Goal: Information Seeking & Learning: Learn about a topic

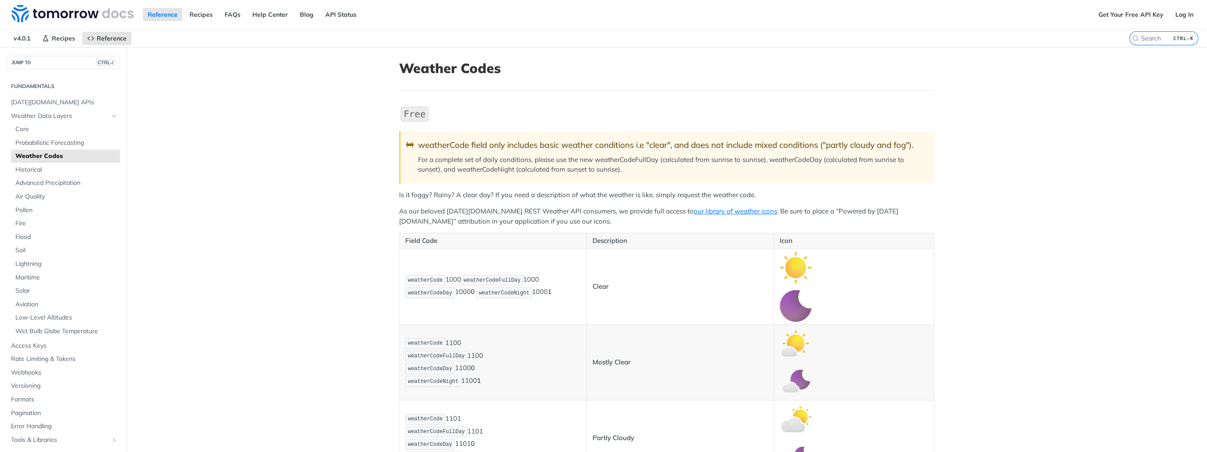
scroll to position [176, 0]
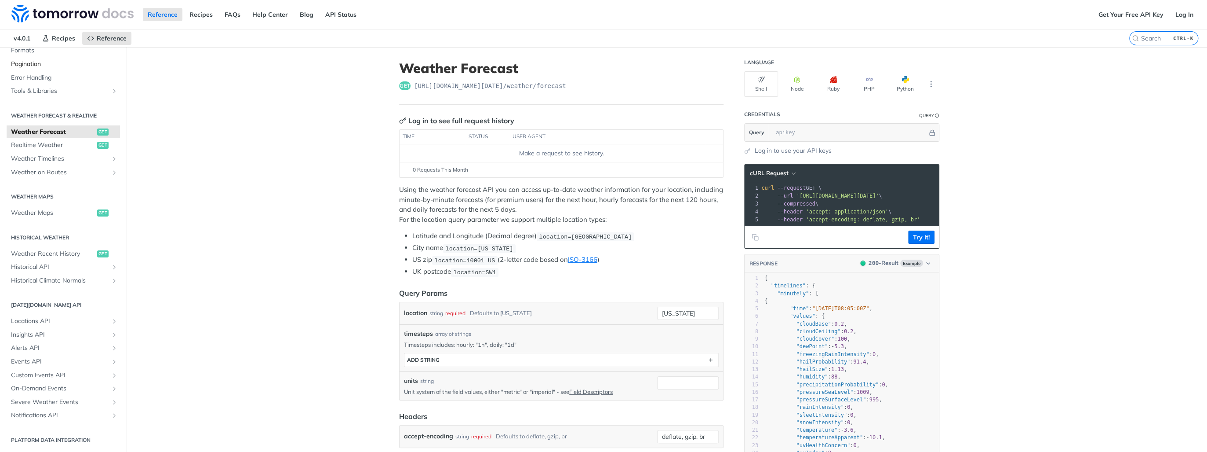
scroll to position [70, 0]
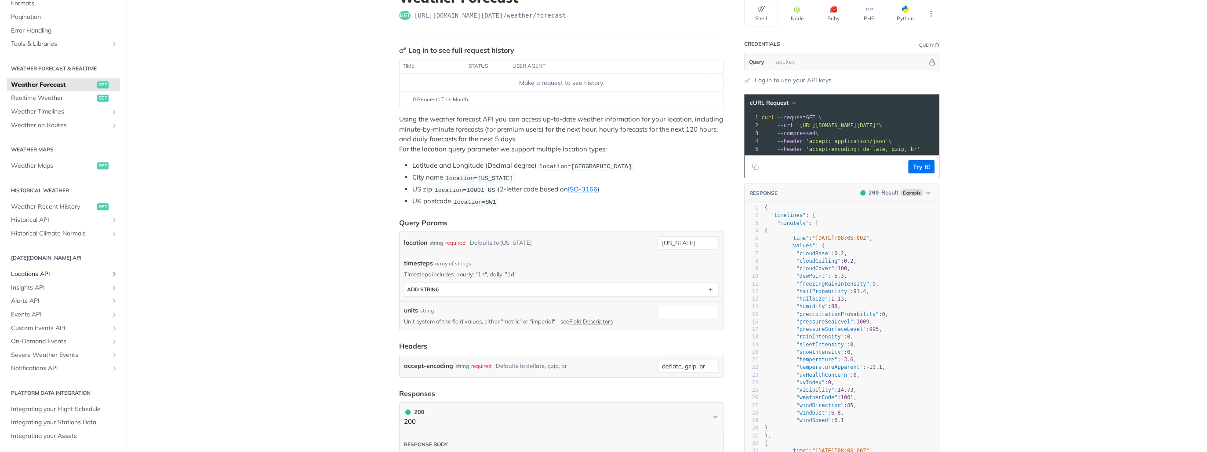
click at [51, 274] on span "Locations API" at bounding box center [60, 273] width 98 height 9
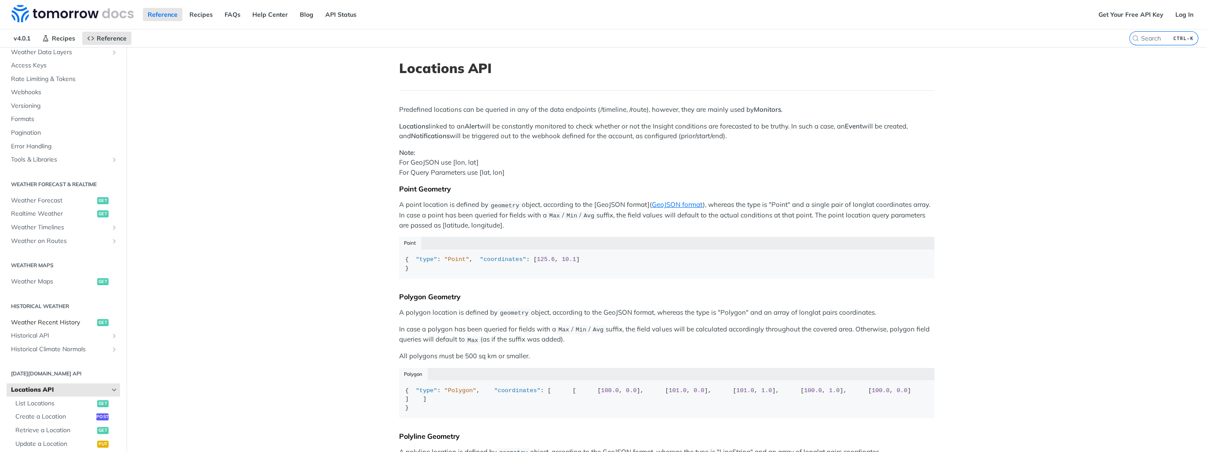
scroll to position [51, 0]
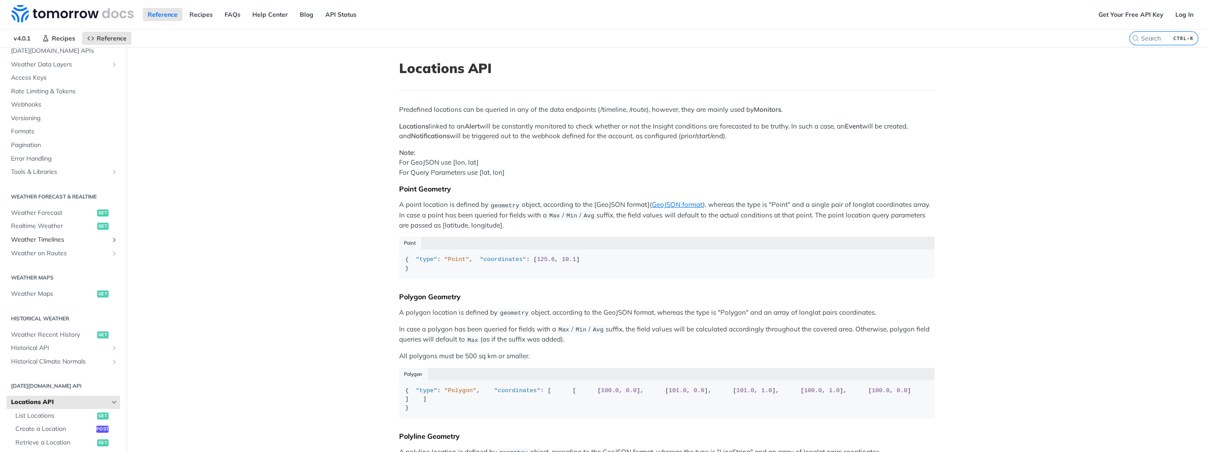
click at [48, 239] on span "Weather Timelines" at bounding box center [60, 239] width 98 height 9
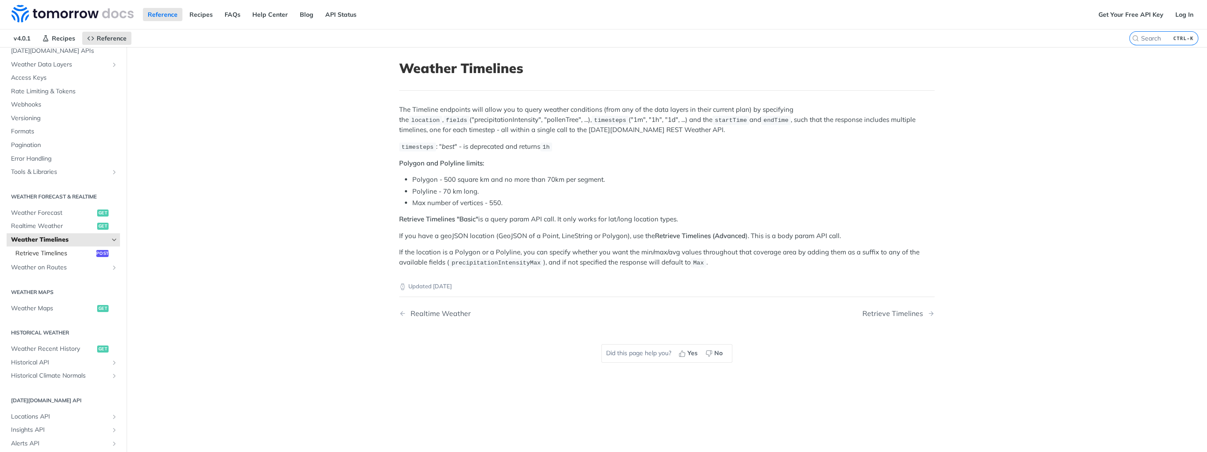
click at [58, 254] on span "Retrieve Timelines" at bounding box center [54, 253] width 79 height 9
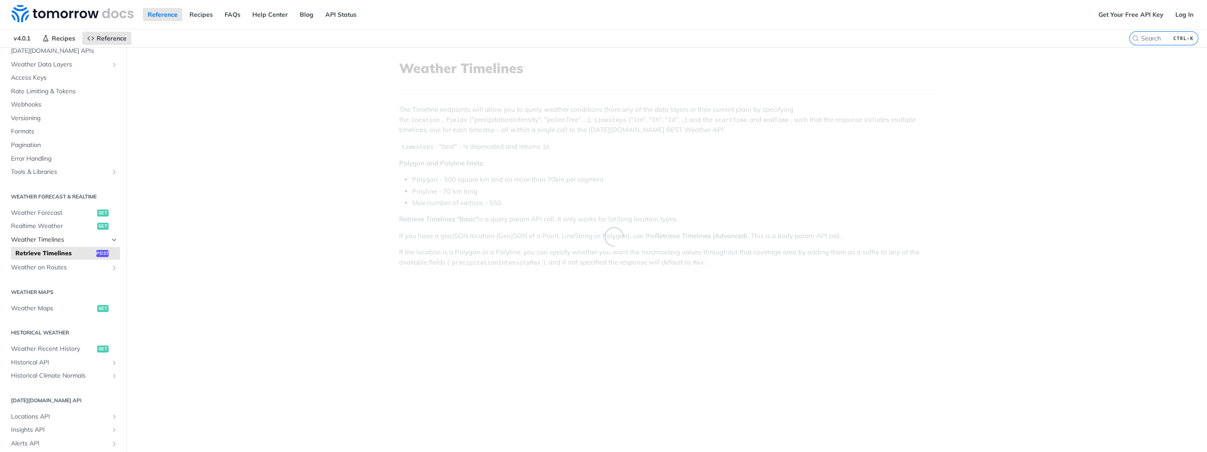
click at [50, 239] on span "Weather Timelines" at bounding box center [60, 239] width 98 height 9
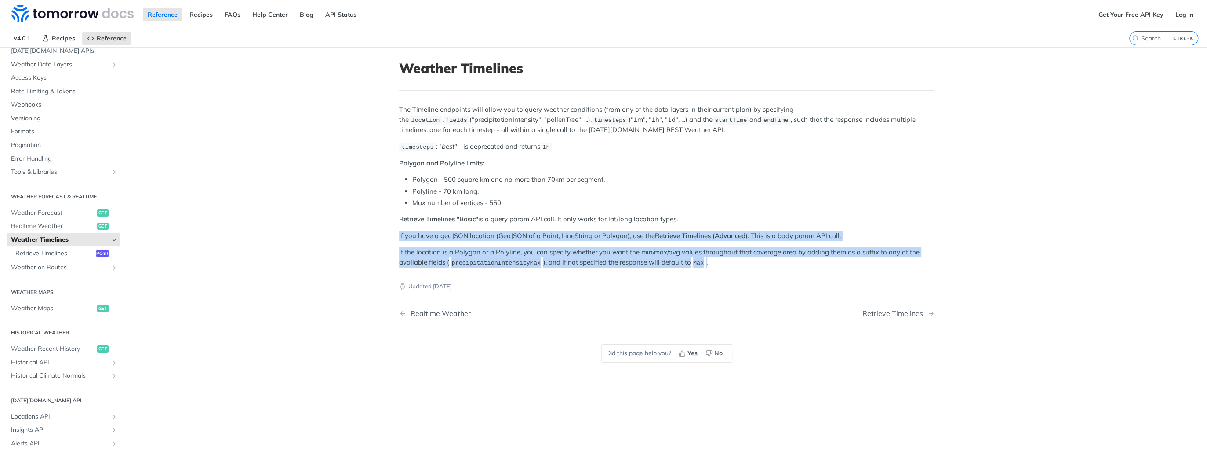
drag, startPoint x: 390, startPoint y: 235, endPoint x: 751, endPoint y: 261, distance: 362.3
click at [751, 261] on article "Weather Timelines The Timeline endpoints will allow you to query weather condit…" at bounding box center [667, 273] width 563 height 452
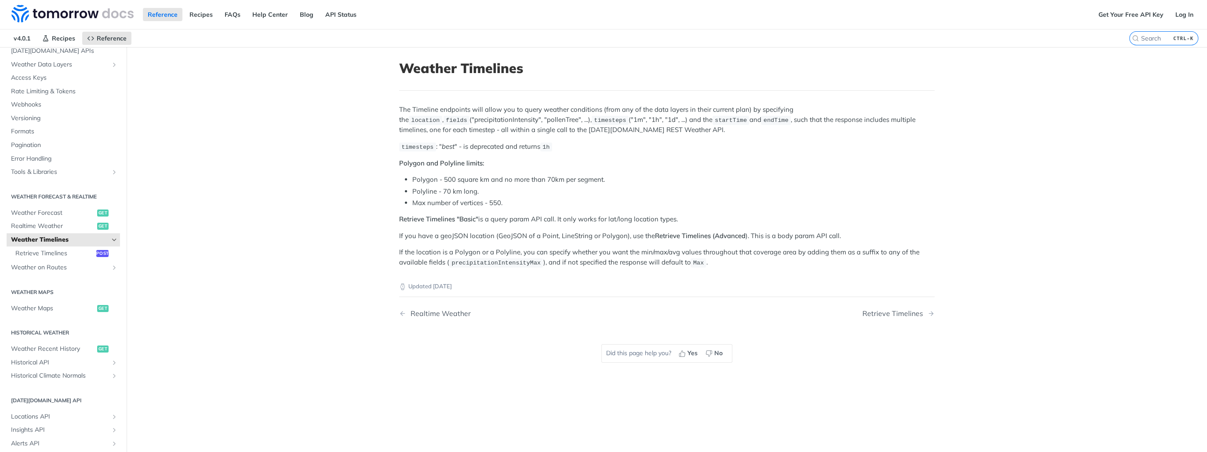
drag, startPoint x: 751, startPoint y: 261, endPoint x: 728, endPoint y: 271, distance: 24.4
click at [728, 271] on div "Updated 4 months ago" at bounding box center [666, 278] width 535 height 23
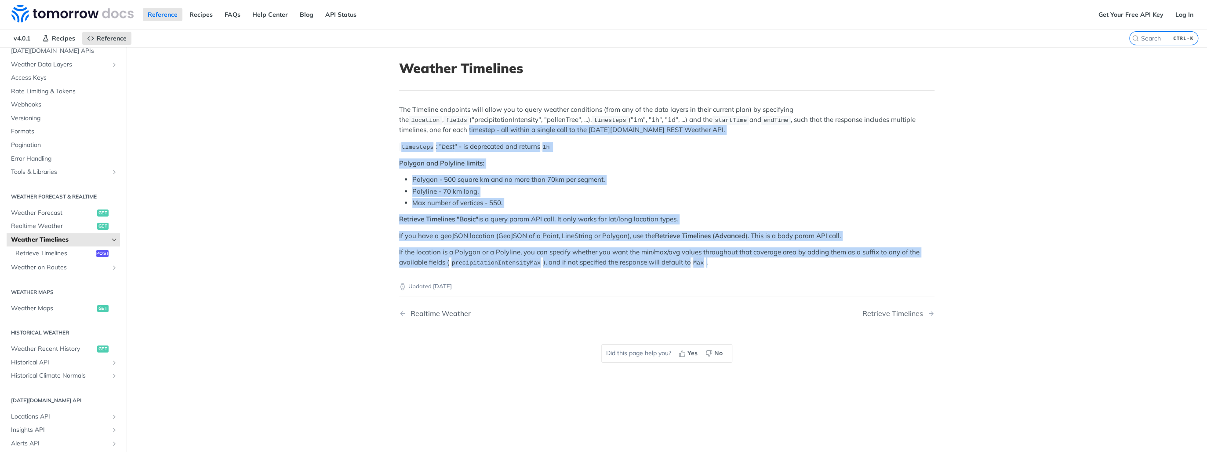
drag, startPoint x: 730, startPoint y: 264, endPoint x: 379, endPoint y: 124, distance: 378.8
click at [379, 124] on main "JUMP TO CTRL-/ Fundamentals Tomorrow.io APIs Weather Data Layers Core Probabili…" at bounding box center [603, 273] width 1207 height 452
drag, startPoint x: 379, startPoint y: 124, endPoint x: 312, endPoint y: 188, distance: 92.3
click at [312, 188] on main "JUMP TO CTRL-/ Fundamentals Tomorrow.io APIs Weather Data Layers Core Probabili…" at bounding box center [603, 273] width 1207 height 452
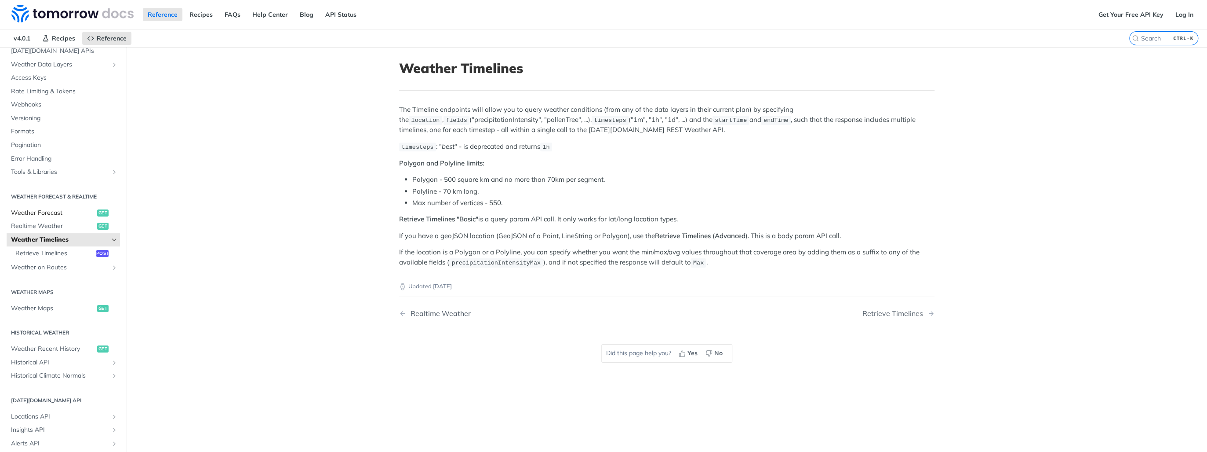
click at [67, 212] on span "Weather Forecast" at bounding box center [53, 212] width 84 height 9
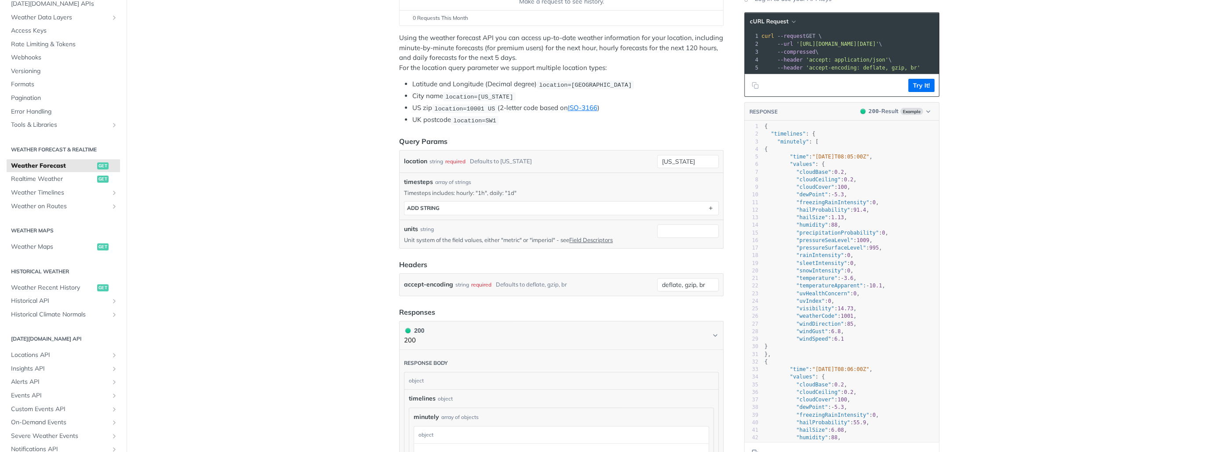
scroll to position [141, 0]
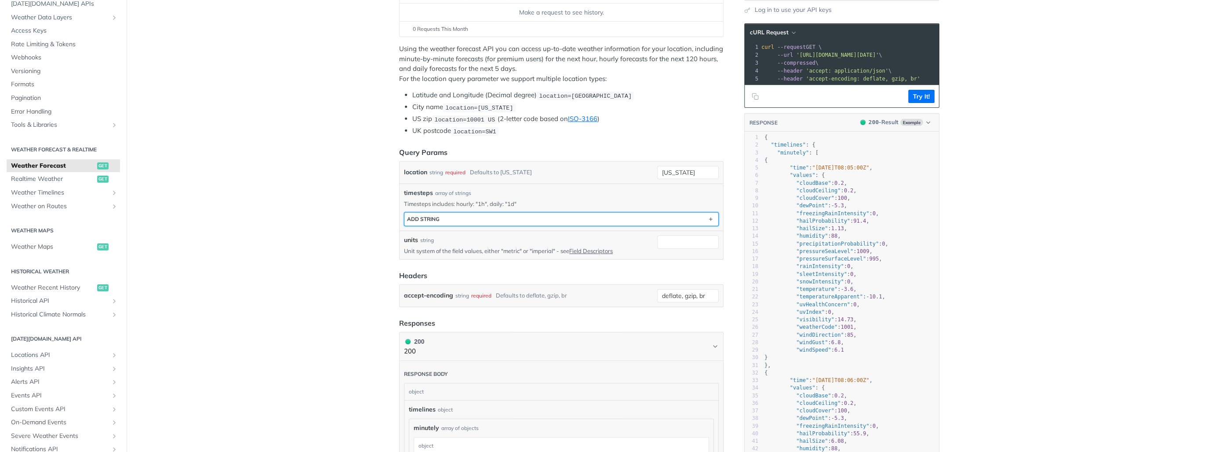
click at [569, 219] on button "ADD string" at bounding box center [561, 218] width 314 height 13
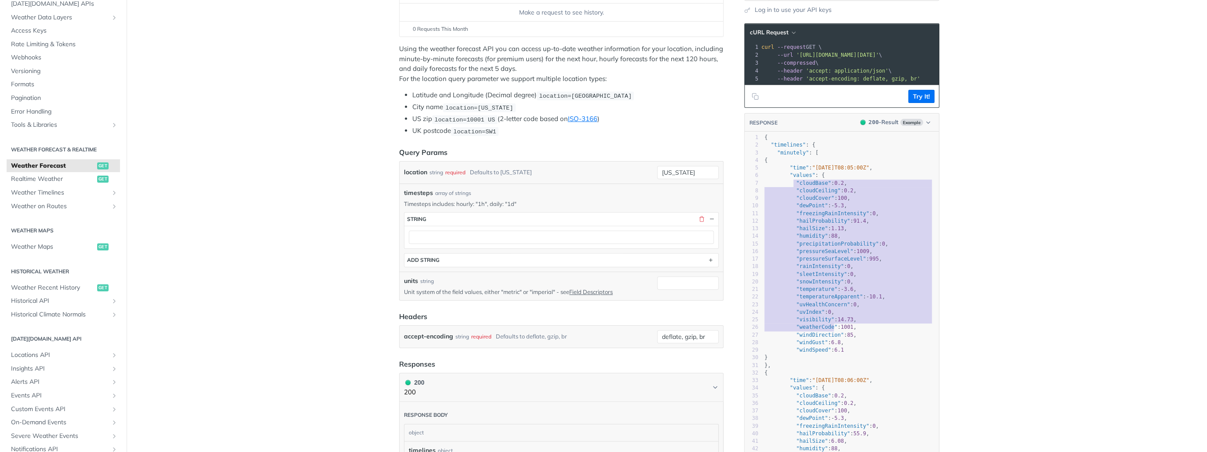
type textarea ""cloudBase": 0.2, "cloudCeiling": 0.2, "cloudCover": 100, "dewPoint": -5.3, "fr…"
drag, startPoint x: 790, startPoint y: 185, endPoint x: 841, endPoint y: 357, distance: 179.3
click at [841, 357] on div "1 { 2 "timelines" : { 3 "minutely" : [ 4 { 5 "time" : "2025-02-09T08:05:00Z" , …" at bounding box center [851, 327] width 176 height 387
click at [841, 353] on pre ""windSpeed" : 6.1" at bounding box center [851, 349] width 176 height 7
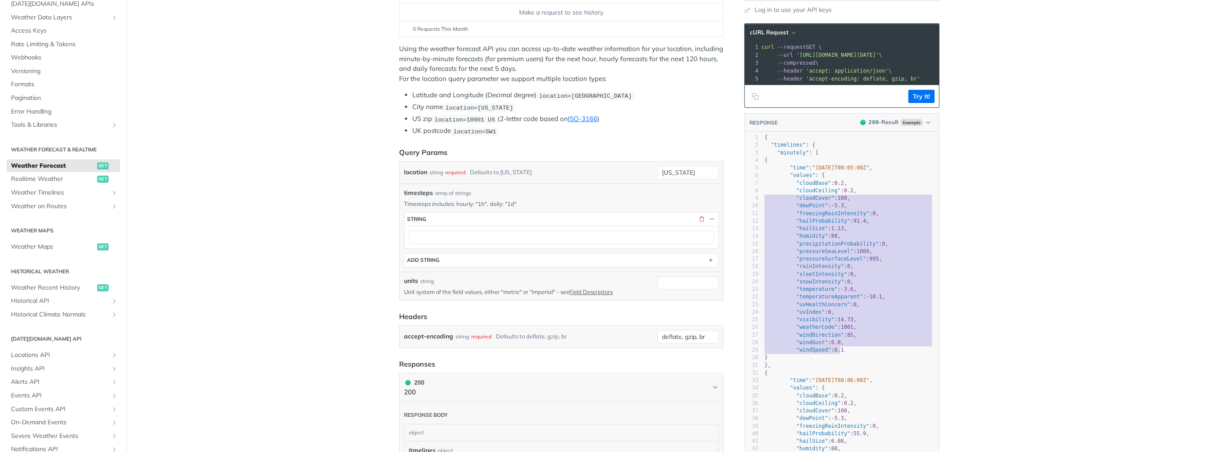
type textarea ""cloudBase": 0.2, "cloudCeiling": 0.2, "cloudCover": 100, "dewPoint": -5.3, "fr…"
drag, startPoint x: 852, startPoint y: 355, endPoint x: 788, endPoint y: 187, distance: 179.8
click at [788, 187] on div "1 { 2 "timelines" : { 3 "minutely" : [ 4 { 5 "time" : "2025-02-09T08:05:00Z" , …" at bounding box center [851, 327] width 176 height 387
click at [788, 186] on span ""cloudBase" : 0.2 ," at bounding box center [806, 183] width 83 height 6
type textarea ""cloudBase": 0.2, "cloudCeiling": 0.2, "cloudCover": 100, "dewPoint": -5.3, "fr…"
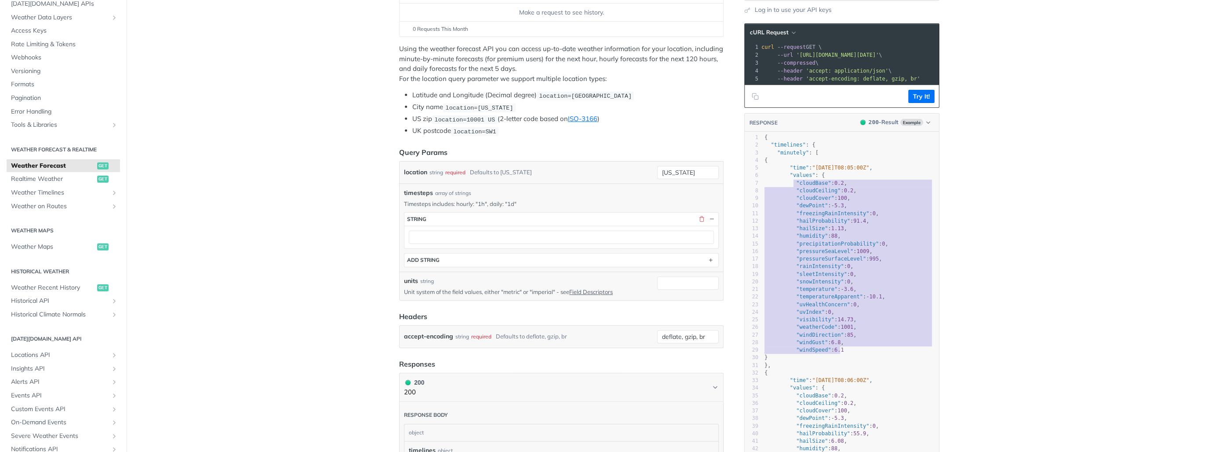
drag, startPoint x: 790, startPoint y: 186, endPoint x: 848, endPoint y: 351, distance: 174.4
click at [848, 351] on div "1 { 2 "timelines" : { 3 "minutely" : [ 4 { 5 "time" : "2025-02-09T08:05:00Z" , …" at bounding box center [851, 327] width 176 height 387
click at [848, 351] on pre ""windSpeed" : 6.1" at bounding box center [851, 349] width 176 height 7
type textarea ""cloudBase": 0.2, "cloudCeiling": 0.2, "cloudCover": 100, "dewPoint": -5.3, "fr…"
drag, startPoint x: 819, startPoint y: 328, endPoint x: 791, endPoint y: 184, distance: 146.0
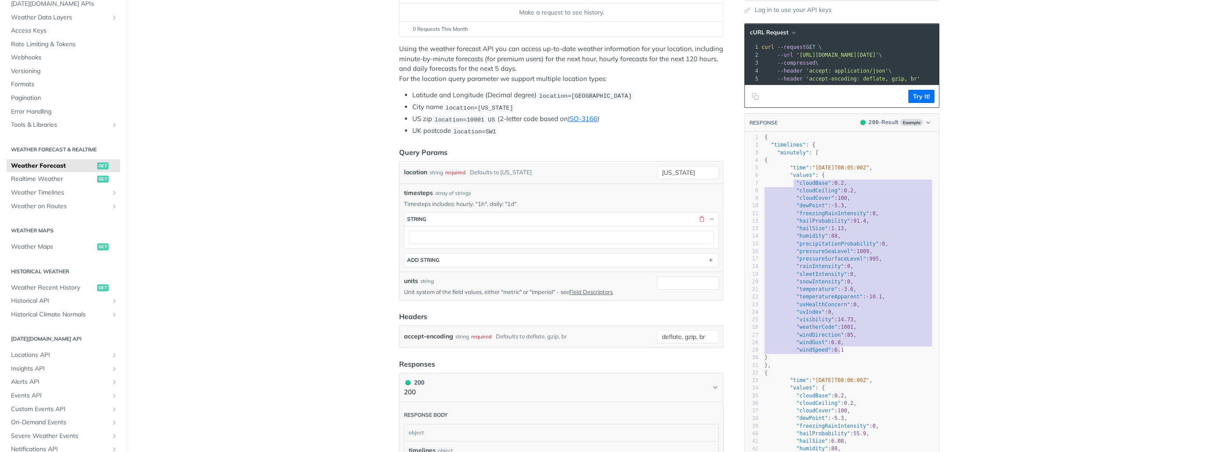
click at [791, 184] on div "1 { 2 "timelines" : { 3 "minutely" : [ 4 { 5 "time" : "2025-02-09T08:05:00Z" , …" at bounding box center [851, 327] width 176 height 387
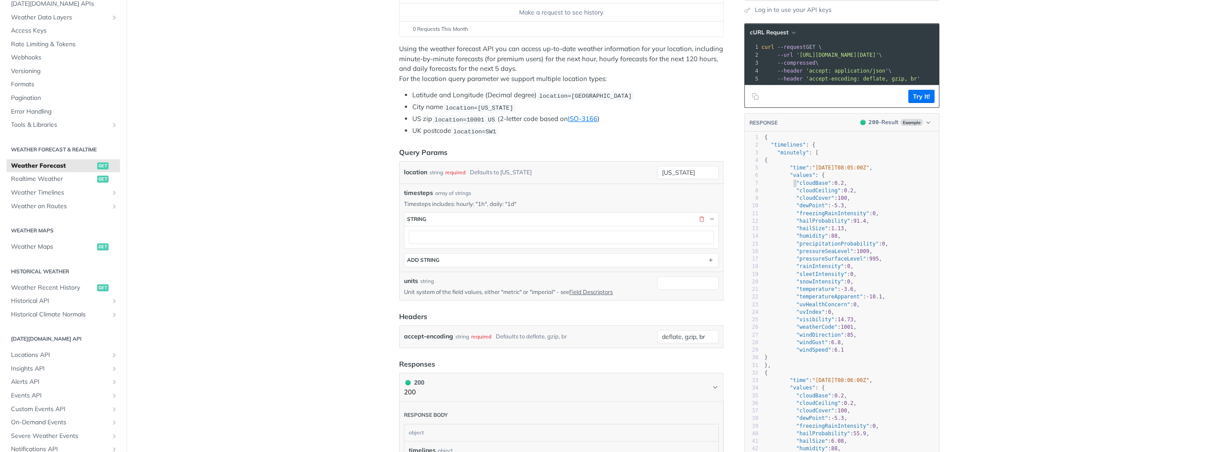
click at [796, 184] on span ""cloudBase"" at bounding box center [813, 183] width 35 height 6
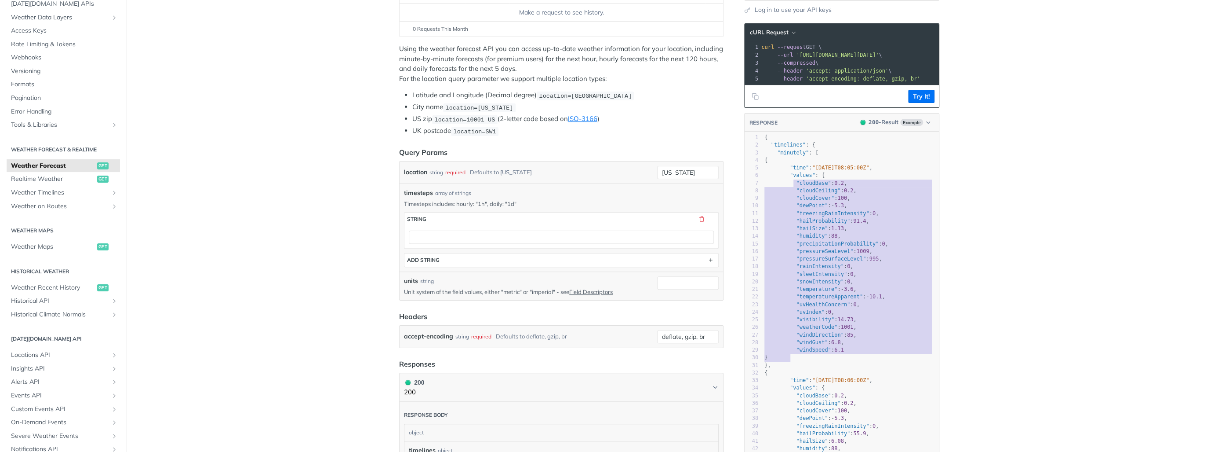
type textarea ""cloudBase": 0.2, "cloudCeiling": 0.2, "cloudCover": 100, "dewPoint": -5.3, "fr…"
drag, startPoint x: 791, startPoint y: 188, endPoint x: 838, endPoint y: 354, distance: 172.3
click at [838, 354] on div "1 { 2 "timelines" : { 3 "minutely" : [ 4 { 5 "time" : "2025-02-09T08:05:00Z" , …" at bounding box center [851, 327] width 176 height 387
click at [838, 353] on pre ""windSpeed" : 6.1" at bounding box center [851, 349] width 176 height 7
type textarea ""cloudBase": 0.2, "cloudCeiling": 0.2, "cloudCover": 100, "dewPoint": -5.3, "fr…"
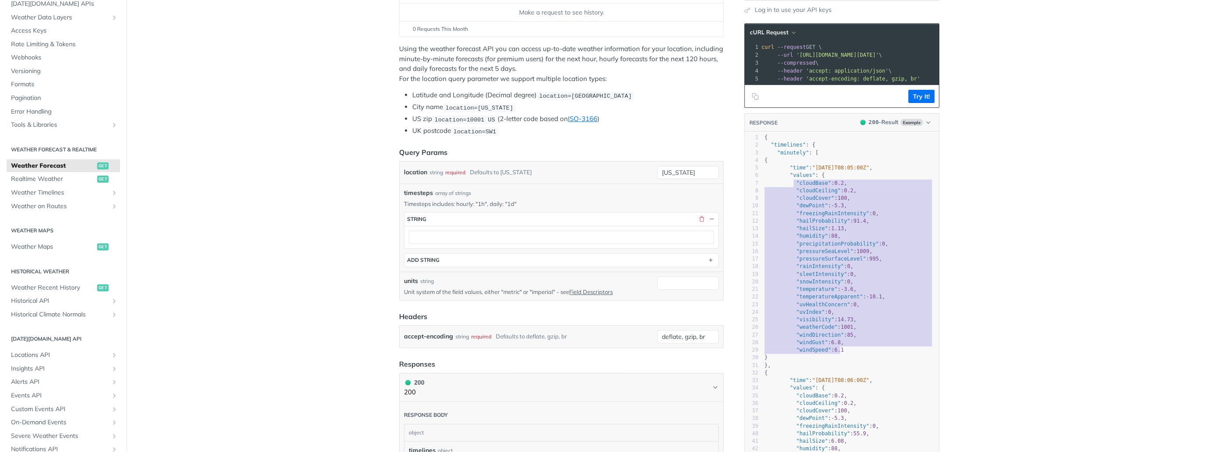
drag, startPoint x: 839, startPoint y: 354, endPoint x: 791, endPoint y: 189, distance: 171.6
click at [791, 189] on div "1 { 2 "timelines" : { 3 "minutely" : [ 4 { 5 "time" : "2025-02-09T08:05:00Z" , …" at bounding box center [851, 327] width 176 height 387
click at [796, 186] on span ""cloudBase"" at bounding box center [813, 183] width 35 height 6
type textarea ""cloudBase": 0.2, "cloudCeiling": 0.2, "cloudCover": 100, "dewPoint": -5.3, "fr…"
drag, startPoint x: 791, startPoint y: 185, endPoint x: 852, endPoint y: 352, distance: 178.2
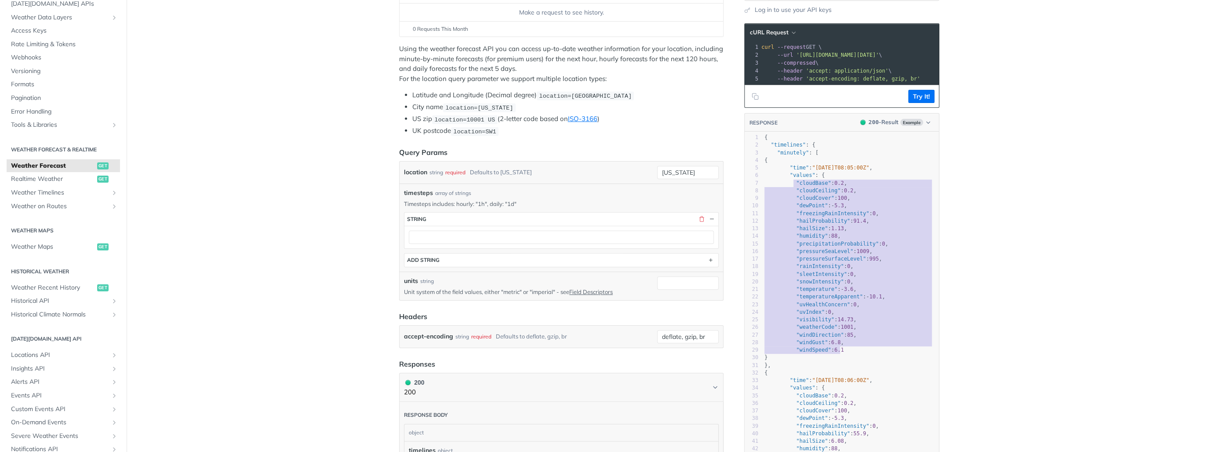
click at [852, 352] on div "1 { 2 "timelines" : { 3 "minutely" : [ 4 { 5 "time" : "2025-02-09T08:05:00Z" , …" at bounding box center [851, 327] width 176 height 387
click at [852, 352] on pre ""windSpeed" : 6.1" at bounding box center [851, 349] width 176 height 7
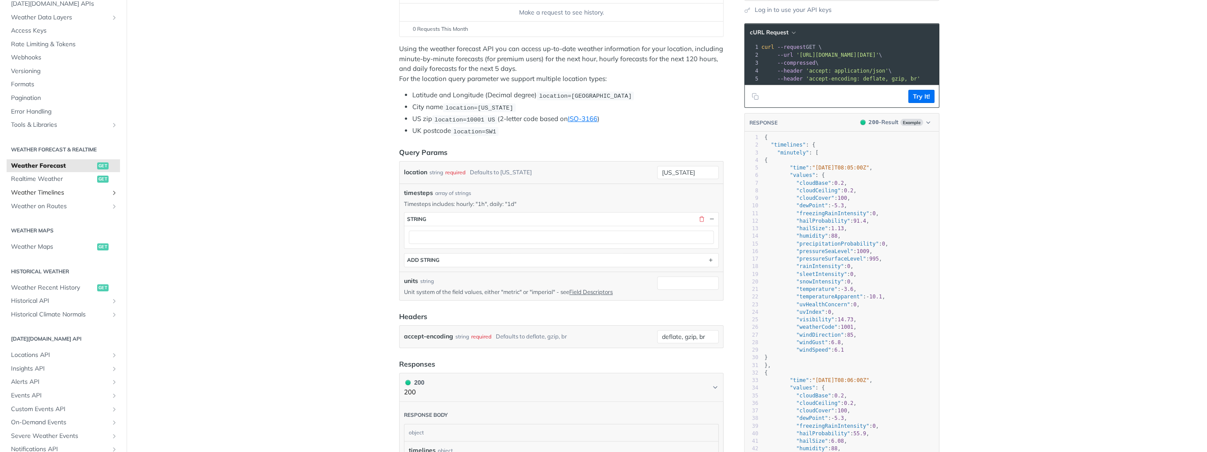
click at [43, 193] on span "Weather Timelines" at bounding box center [60, 192] width 98 height 9
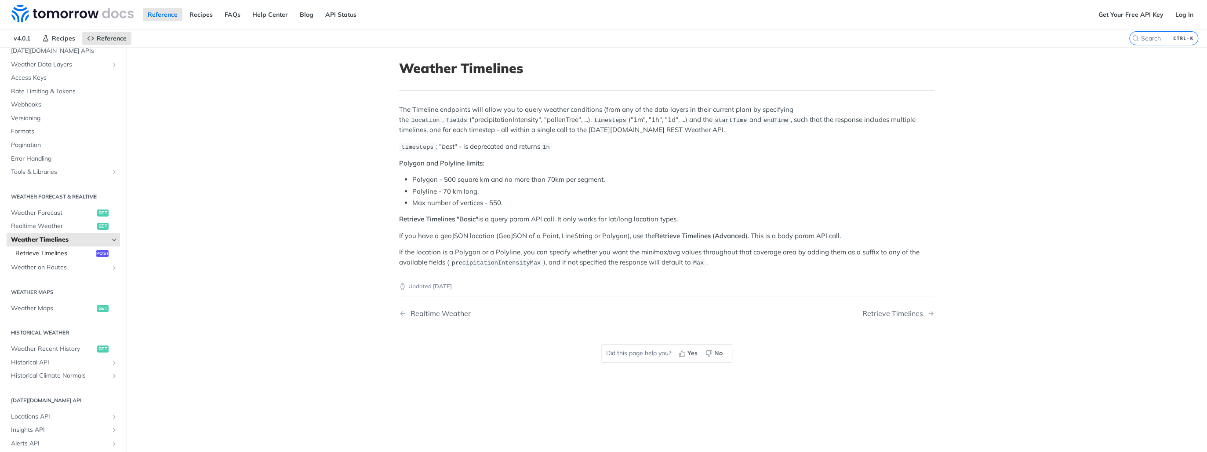
click at [50, 250] on span "Retrieve Timelines" at bounding box center [54, 253] width 79 height 9
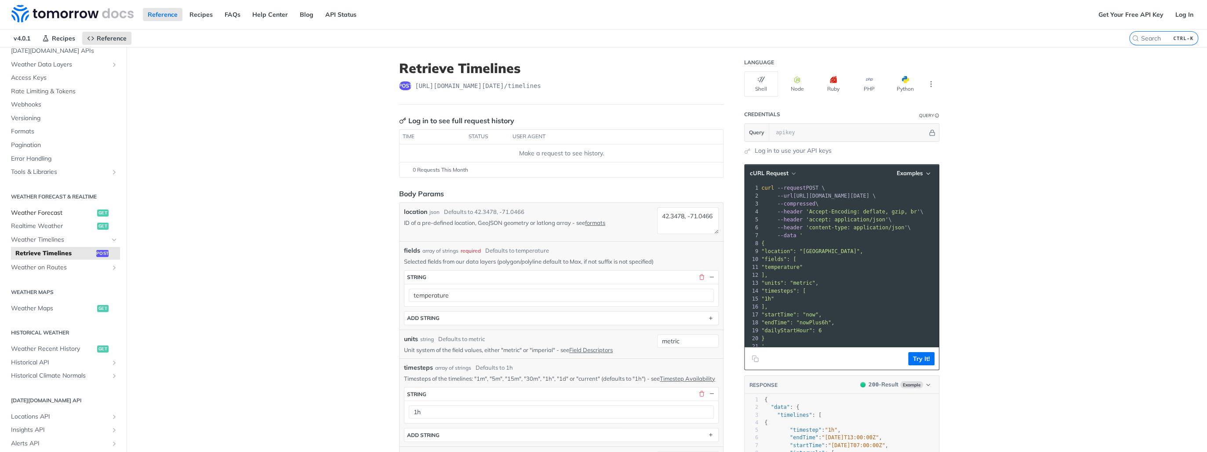
click at [55, 209] on span "Weather Forecast" at bounding box center [53, 212] width 84 height 9
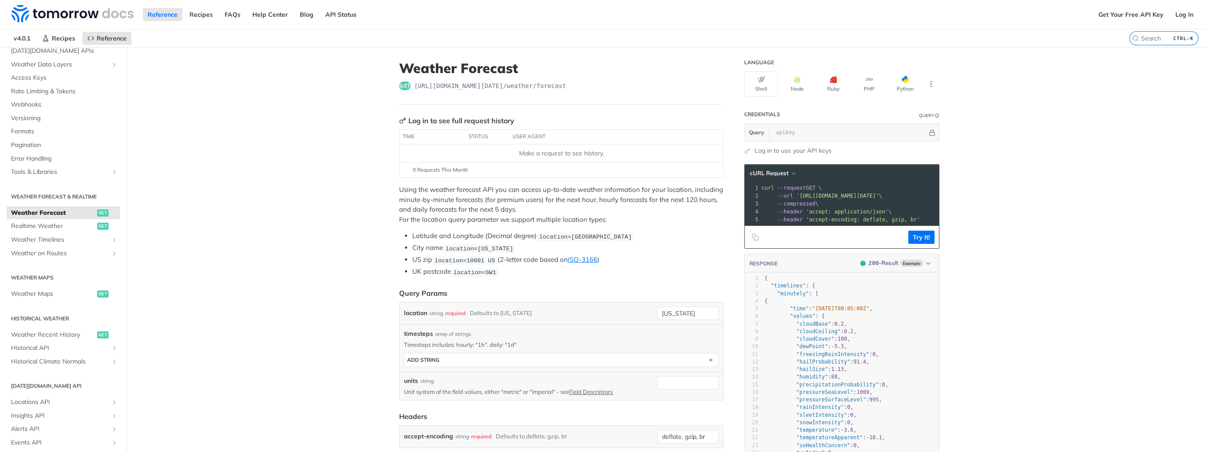
click at [47, 213] on span "Weather Forecast" at bounding box center [53, 212] width 84 height 9
click at [119, 10] on img at bounding box center [72, 14] width 122 height 18
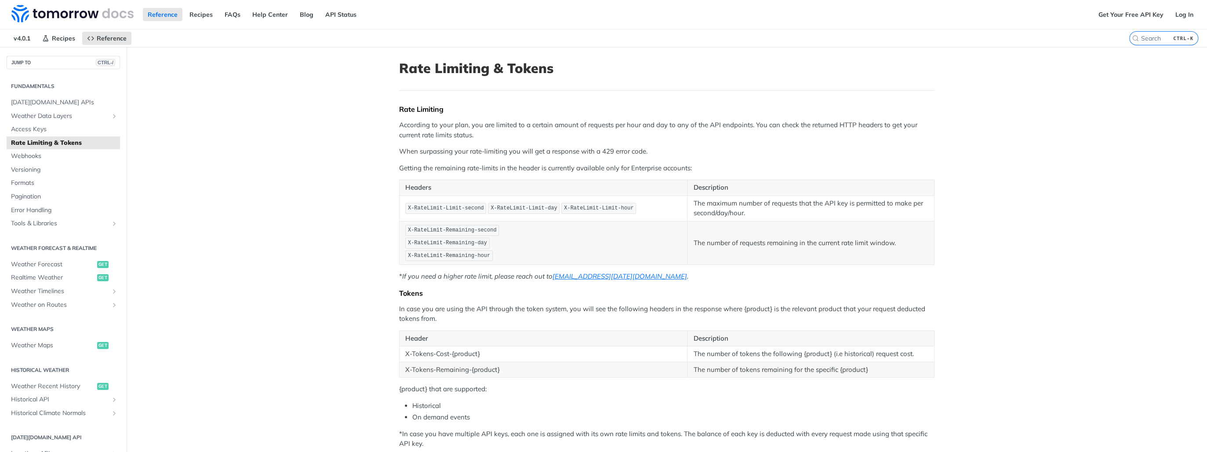
click at [295, 99] on main "JUMP TO CTRL-/ Fundamentals [DATE][DOMAIN_NAME] APIs Weather Data Layers Core P…" at bounding box center [603, 310] width 1207 height 527
drag, startPoint x: 387, startPoint y: 156, endPoint x: 610, endPoint y: 150, distance: 223.4
click at [645, 149] on article "Rate Limiting & Tokens Rate Limiting According to your plan, you are limited to…" at bounding box center [667, 310] width 563 height 527
click at [598, 151] on p "When surpassing your rate-limiting you will get a response with a 429 error cod…" at bounding box center [666, 151] width 535 height 10
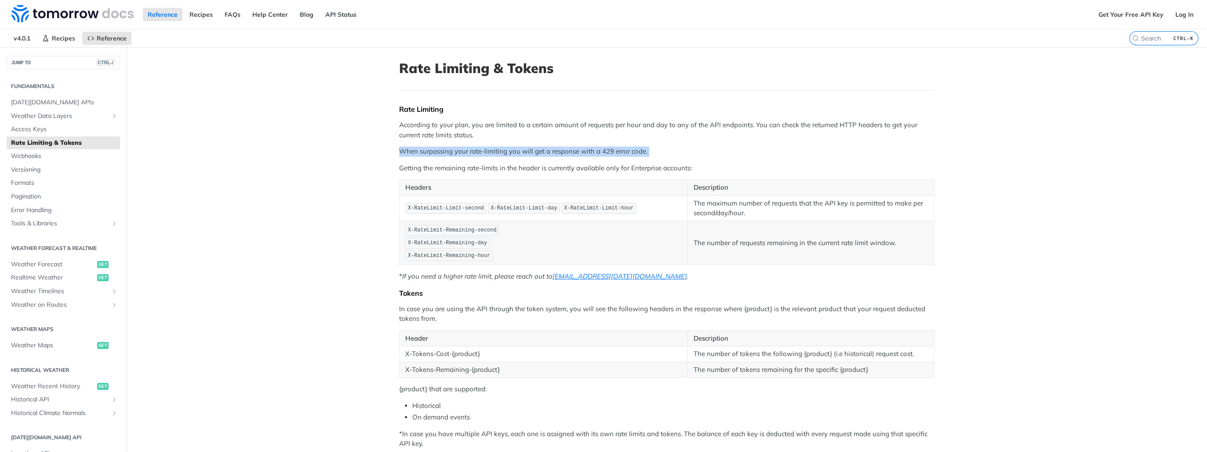
click at [598, 151] on p "When surpassing your rate-limiting you will get a response with a 429 error cod…" at bounding box center [666, 151] width 535 height 10
drag, startPoint x: 598, startPoint y: 151, endPoint x: 576, endPoint y: 166, distance: 26.6
click at [576, 166] on p "Getting the remaining rate-limits in the header is currently available only for…" at bounding box center [666, 168] width 535 height 10
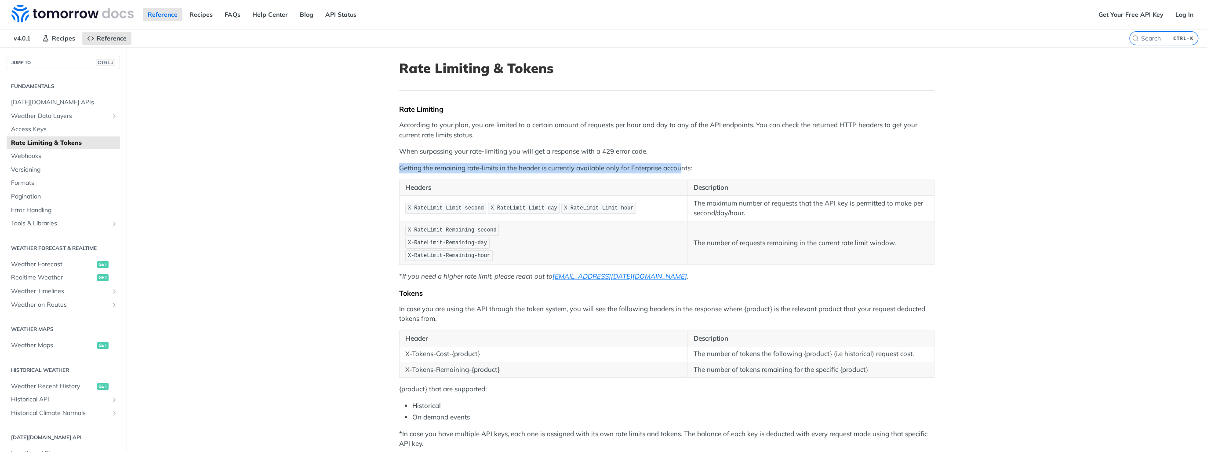
drag, startPoint x: 369, startPoint y: 160, endPoint x: 677, endPoint y: 168, distance: 307.8
click at [677, 168] on main "JUMP TO CTRL-/ Fundamentals Tomorrow.io APIs Weather Data Layers Core Probabili…" at bounding box center [603, 310] width 1207 height 527
drag, startPoint x: 677, startPoint y: 168, endPoint x: 635, endPoint y: 166, distance: 41.8
click at [635, 166] on p "Getting the remaining rate-limits in the header is currently available only for…" at bounding box center [666, 168] width 535 height 10
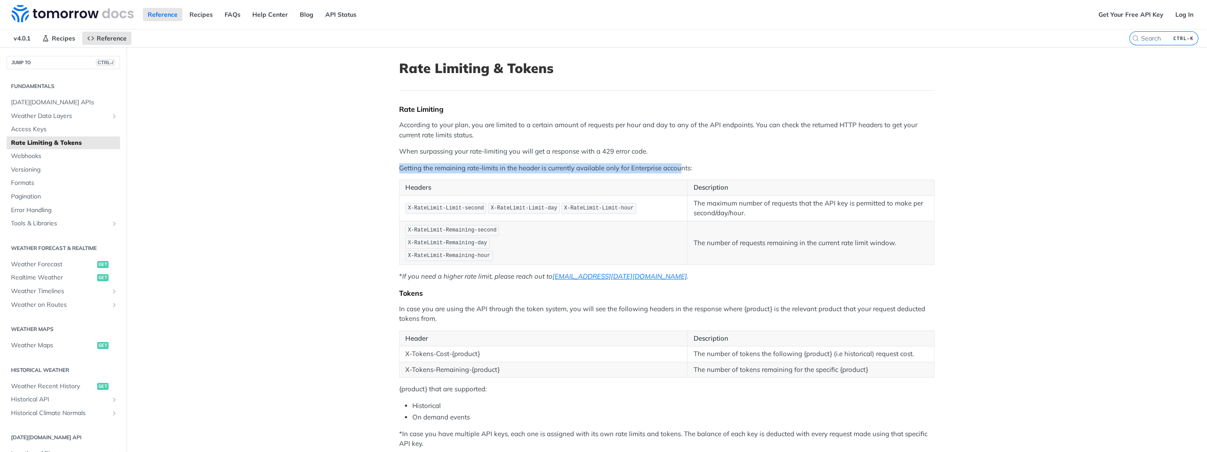
click at [635, 164] on p "Getting the remaining rate-limits in the header is currently available only for…" at bounding box center [666, 168] width 535 height 10
click at [596, 164] on p "Getting the remaining rate-limits in the header is currently available only for…" at bounding box center [666, 168] width 535 height 10
drag, startPoint x: 596, startPoint y: 164, endPoint x: 540, endPoint y: 165, distance: 55.8
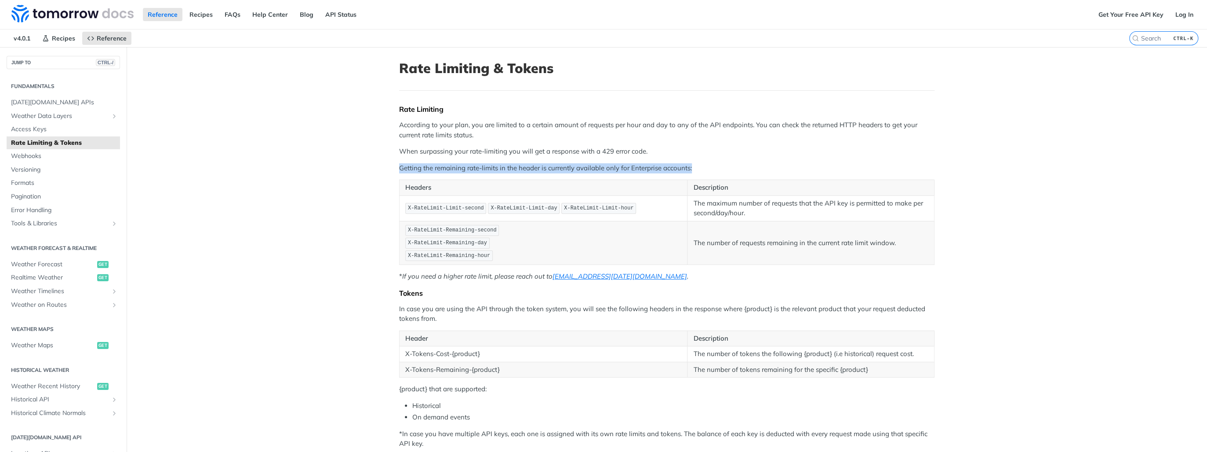
click at [540, 165] on p "Getting the remaining rate-limits in the header is currently available only for…" at bounding box center [666, 168] width 535 height 10
drag, startPoint x: 395, startPoint y: 166, endPoint x: 703, endPoint y: 169, distance: 307.3
click at [703, 169] on article "Rate Limiting & Tokens Rate Limiting According to your plan, you are limited to…" at bounding box center [667, 310] width 563 height 527
drag, startPoint x: 703, startPoint y: 169, endPoint x: 669, endPoint y: 166, distance: 33.5
click at [669, 166] on p "Getting the remaining rate-limits in the header is currently available only for…" at bounding box center [666, 168] width 535 height 10
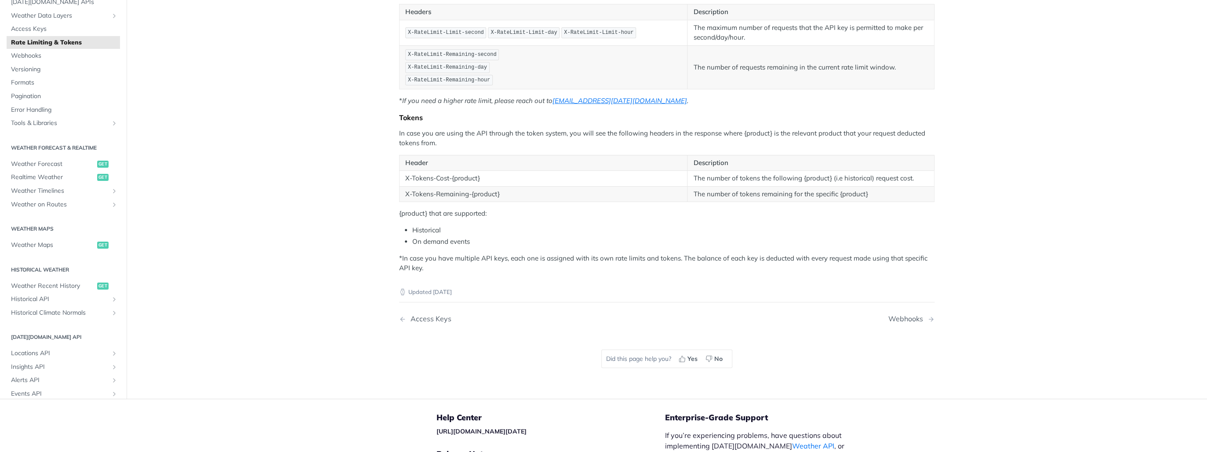
scroll to position [176, 0]
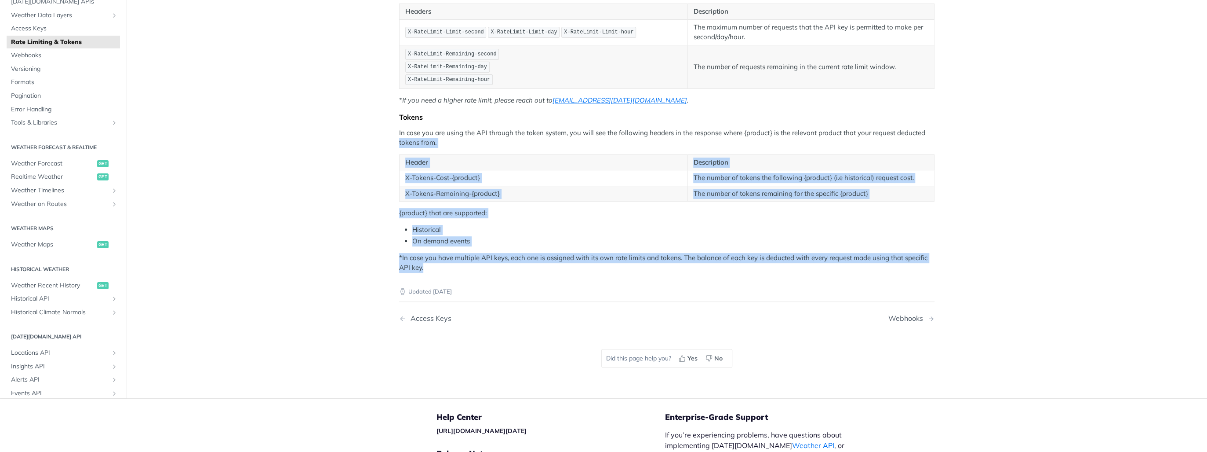
drag, startPoint x: 426, startPoint y: 164, endPoint x: 513, endPoint y: 265, distance: 133.8
click at [513, 265] on article "Rate Limiting & Tokens Rate Limiting According to your plan, you are limited to…" at bounding box center [667, 134] width 563 height 527
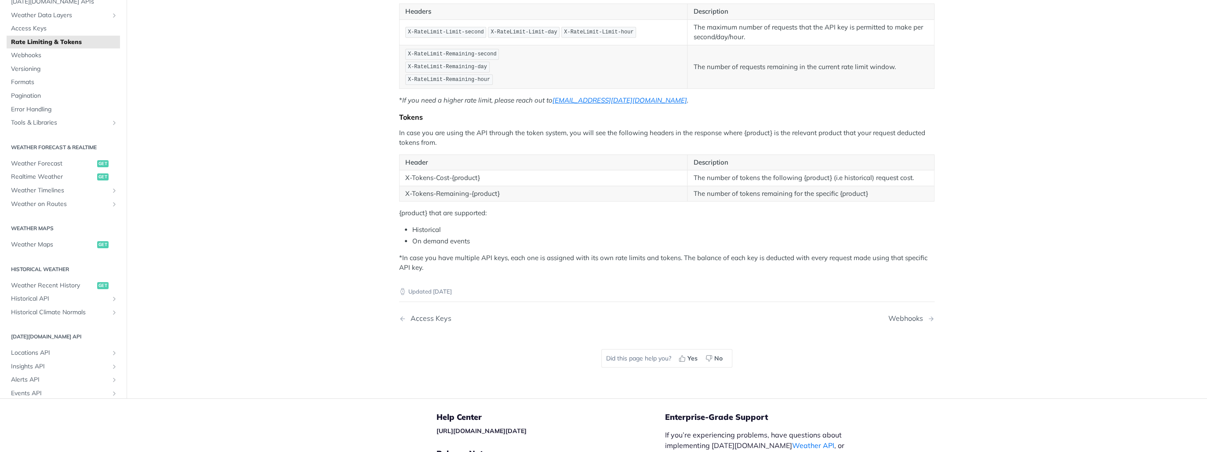
drag, startPoint x: 513, startPoint y: 265, endPoint x: 488, endPoint y: 271, distance: 24.8
click at [488, 273] on div "Updated 4 months ago" at bounding box center [666, 284] width 535 height 23
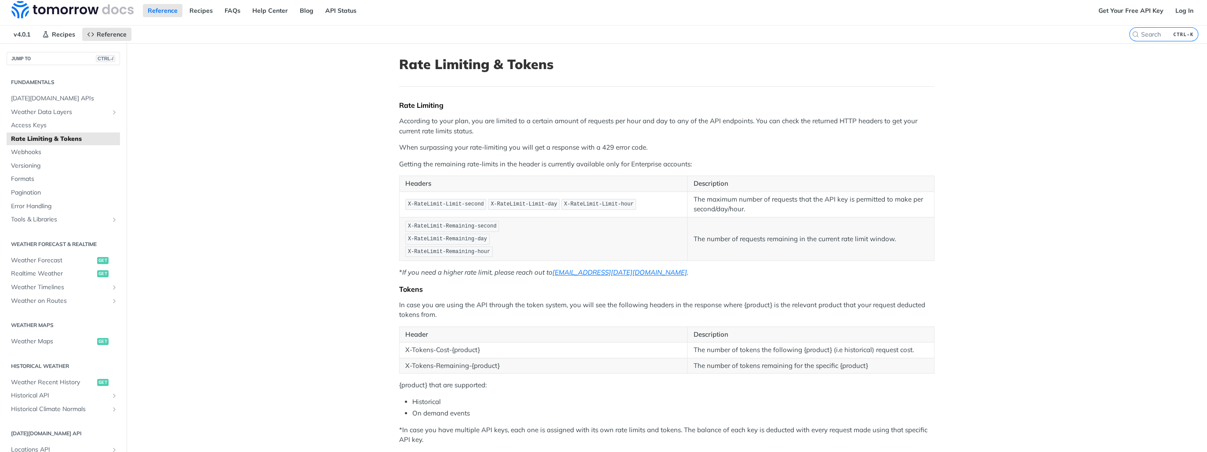
scroll to position [0, 0]
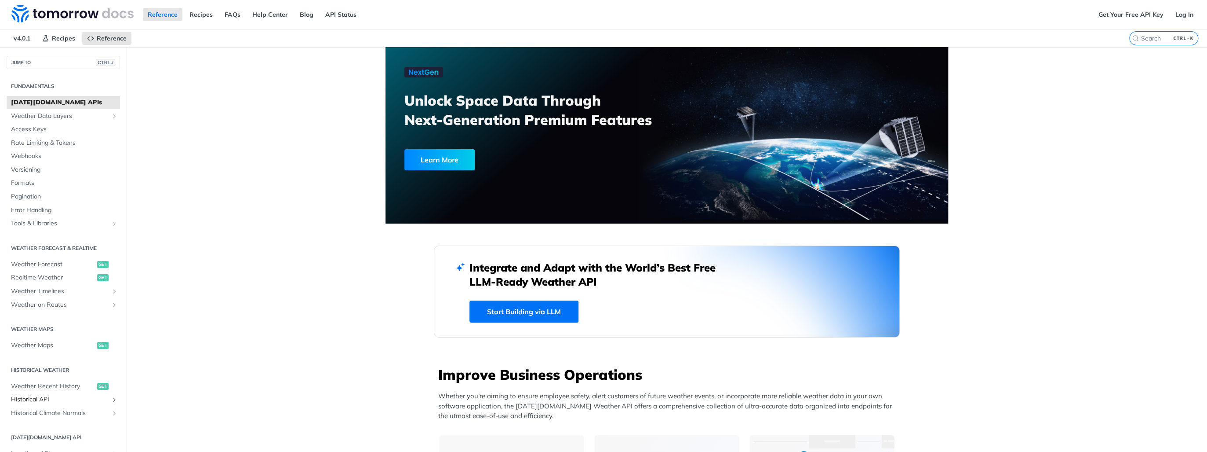
click at [42, 398] on span "Historical API" at bounding box center [60, 399] width 98 height 9
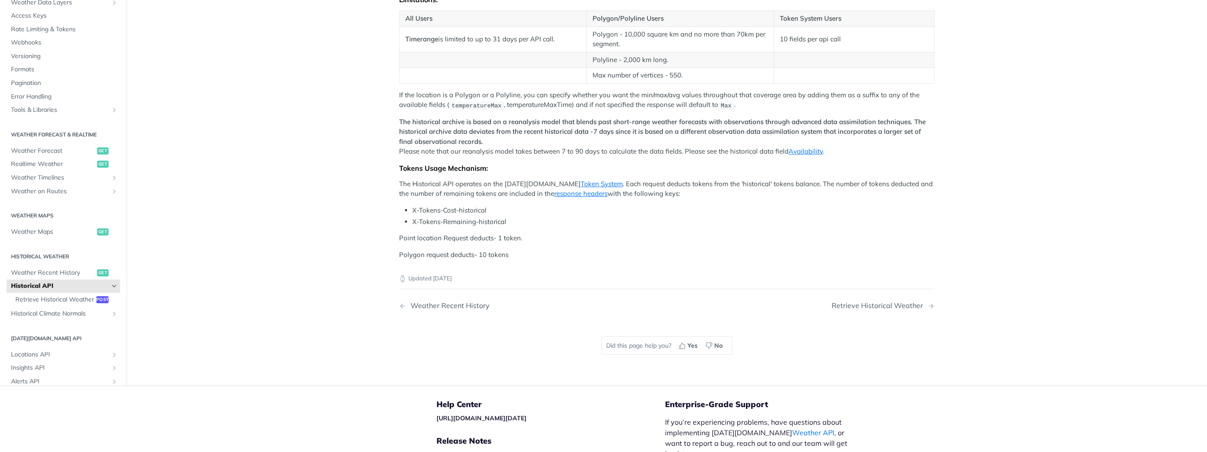
scroll to position [211, 0]
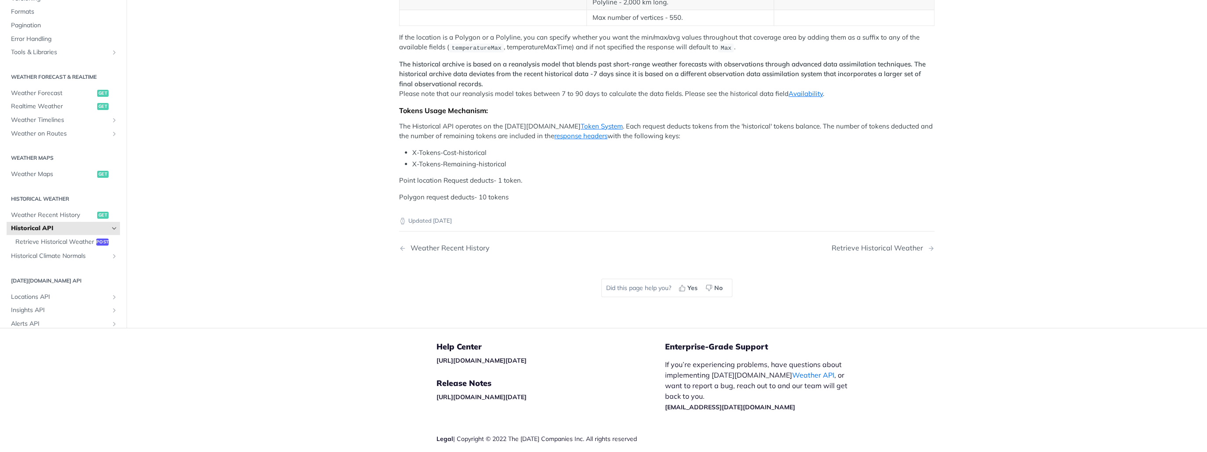
drag, startPoint x: 402, startPoint y: 195, endPoint x: 556, endPoint y: 197, distance: 154.3
drag, startPoint x: 556, startPoint y: 197, endPoint x: 507, endPoint y: 197, distance: 48.8
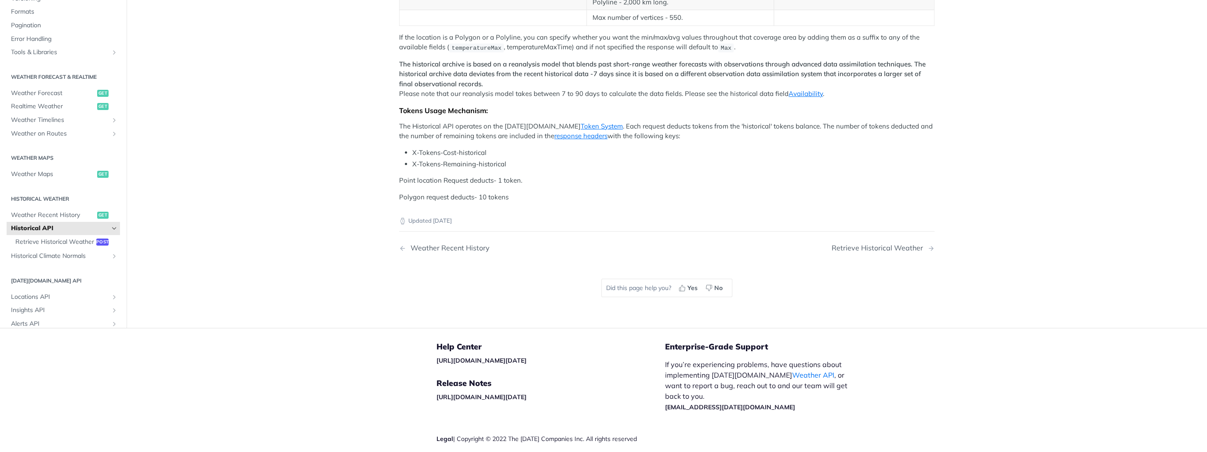
drag, startPoint x: 507, startPoint y: 197, endPoint x: 495, endPoint y: 211, distance: 18.7
click at [495, 10] on td at bounding box center [493, 2] width 187 height 16
drag, startPoint x: 477, startPoint y: 189, endPoint x: 574, endPoint y: 189, distance: 97.6
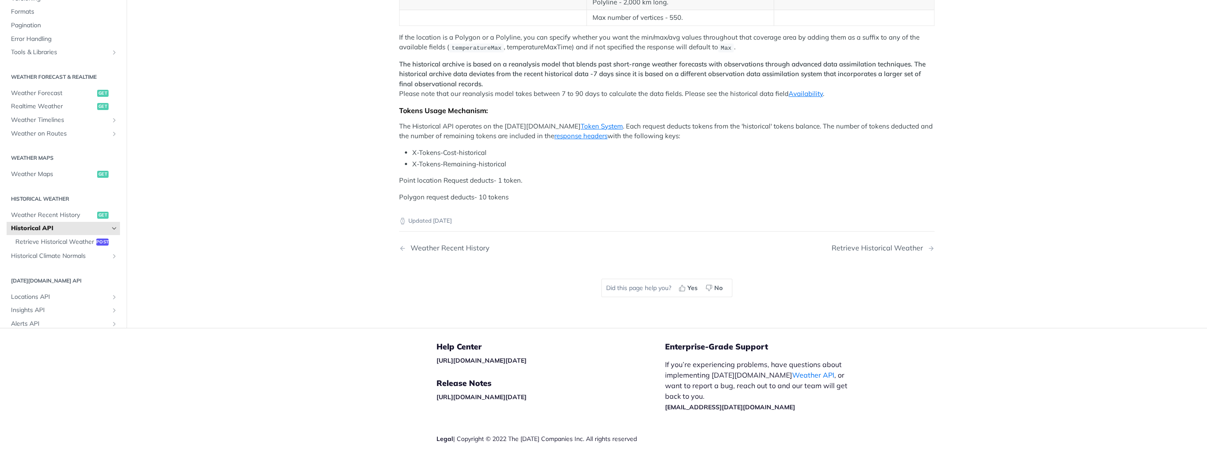
drag, startPoint x: 574, startPoint y: 189, endPoint x: 540, endPoint y: 213, distance: 41.7
click at [540, 10] on td at bounding box center [493, 2] width 187 height 16
drag, startPoint x: 389, startPoint y: 194, endPoint x: 546, endPoint y: 192, distance: 157.0
click at [546, 192] on article "Historical API Tomorrow.io's Historical Weather API allows you to query weather…" at bounding box center [667, 82] width 563 height 492
drag, startPoint x: 546, startPoint y: 192, endPoint x: 502, endPoint y: 199, distance: 45.0
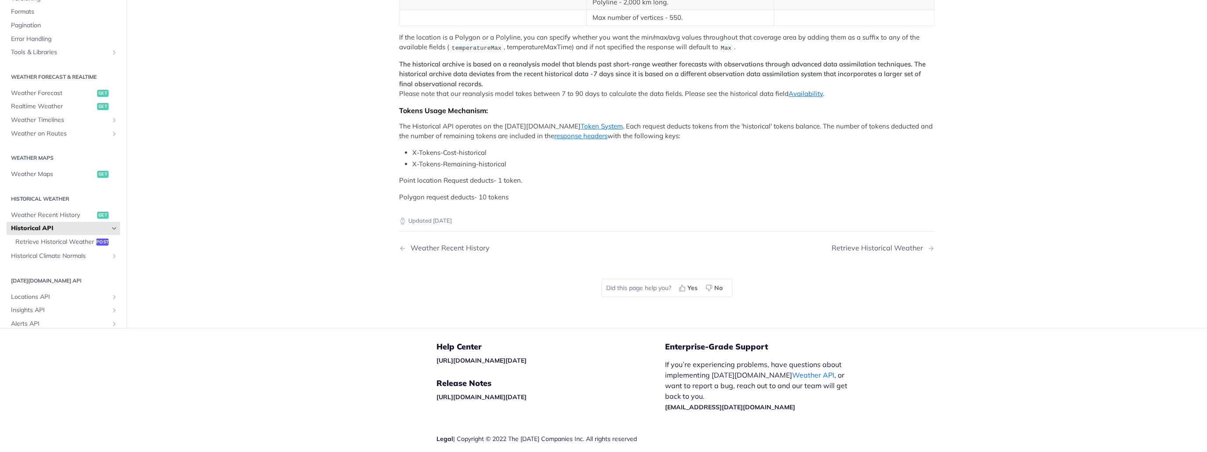
drag, startPoint x: 502, startPoint y: 199, endPoint x: 475, endPoint y: 207, distance: 28.0
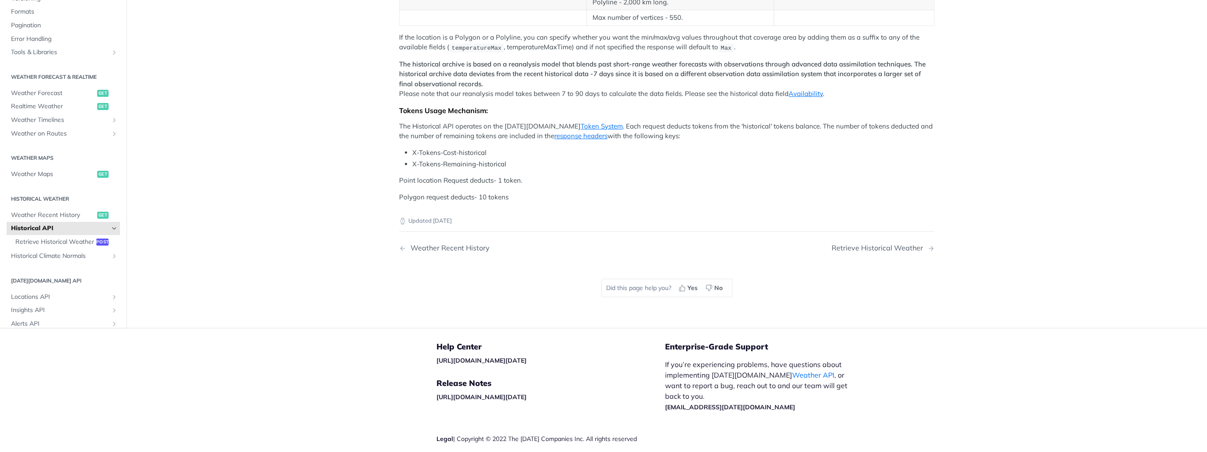
drag, startPoint x: 433, startPoint y: 193, endPoint x: 545, endPoint y: 193, distance: 112.6
drag, startPoint x: 545, startPoint y: 193, endPoint x: 503, endPoint y: 197, distance: 42.9
drag, startPoint x: 419, startPoint y: 197, endPoint x: 531, endPoint y: 196, distance: 112.6
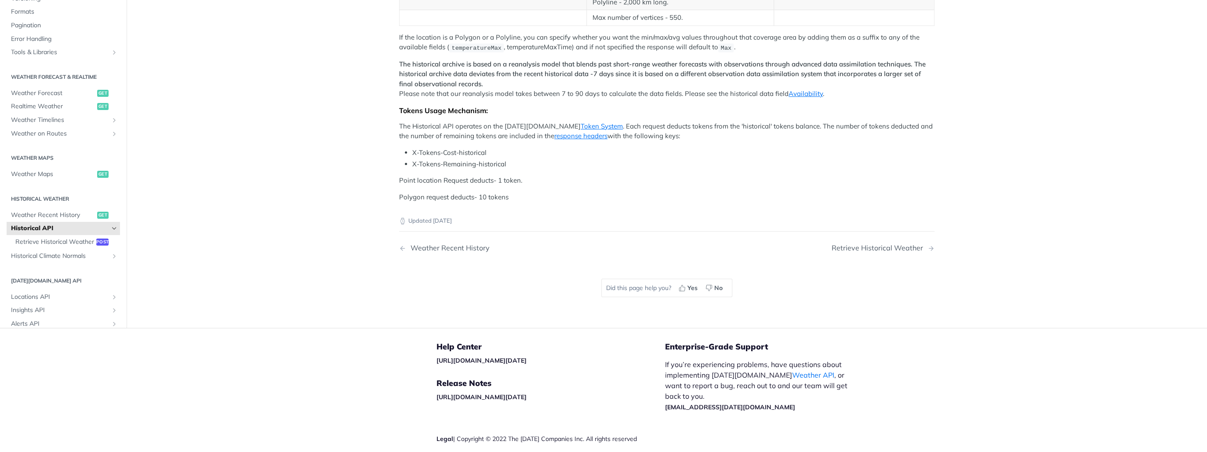
drag, startPoint x: 599, startPoint y: 234, endPoint x: 682, endPoint y: 233, distance: 83.1
click at [682, 26] on td "Max number of vertices - 550." at bounding box center [679, 18] width 187 height 16
drag, startPoint x: 682, startPoint y: 233, endPoint x: 631, endPoint y: 241, distance: 51.6
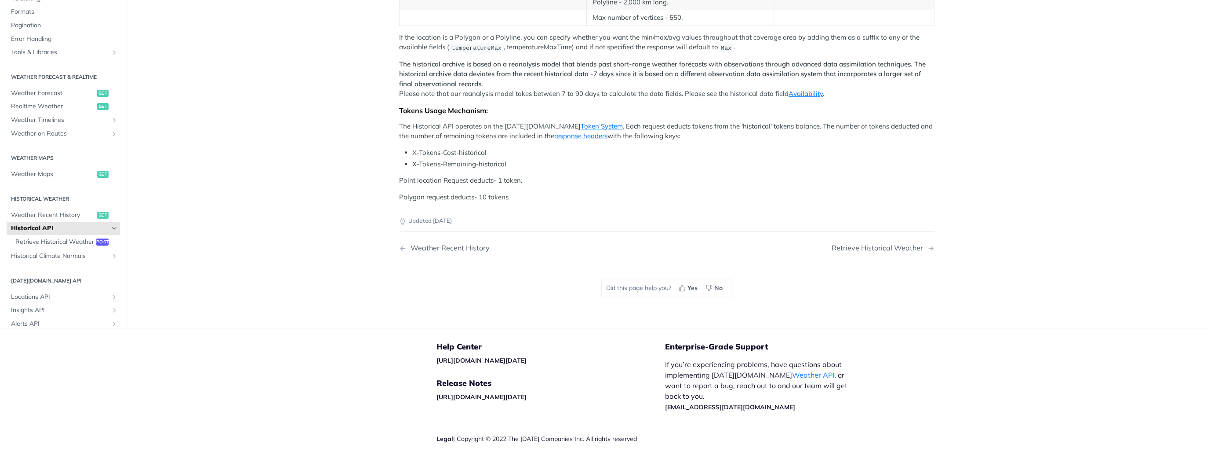
click at [631, 202] on div "Tomorrow.io's Historical Weather API allows you to query weather conditions (li…" at bounding box center [666, 48] width 535 height 308
drag, startPoint x: 587, startPoint y: 219, endPoint x: 704, endPoint y: 216, distance: 117.0
click at [704, 10] on td "Polyline - 2,000 km long." at bounding box center [679, 2] width 187 height 16
drag, startPoint x: 704, startPoint y: 216, endPoint x: 648, endPoint y: 235, distance: 58.9
click at [648, 26] on td "Max number of vertices - 550." at bounding box center [679, 18] width 187 height 16
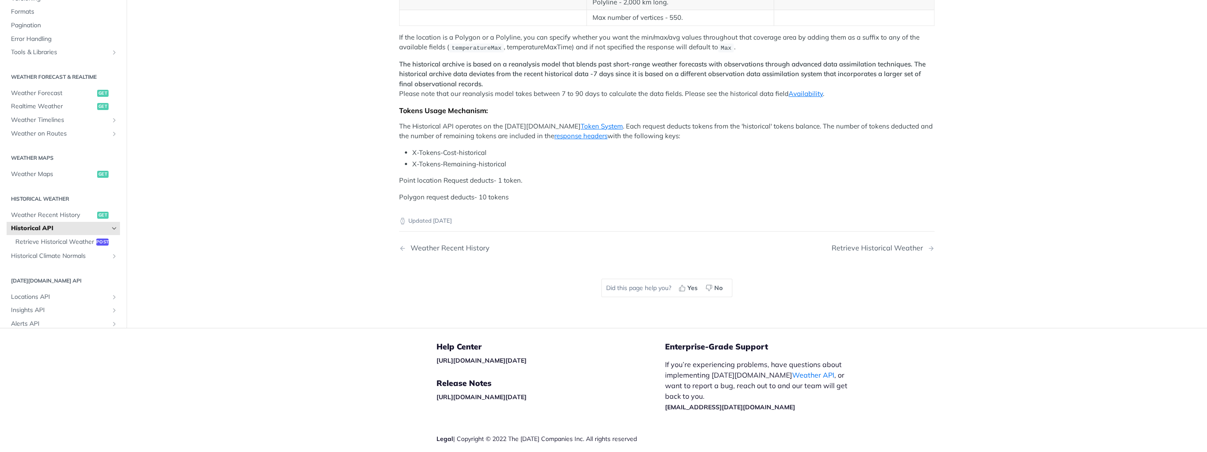
drag, startPoint x: 592, startPoint y: 186, endPoint x: 648, endPoint y: 202, distance: 58.3
drag, startPoint x: 648, startPoint y: 202, endPoint x: 640, endPoint y: 216, distance: 16.1
click at [640, 10] on td "Polyline - 2,000 km long." at bounding box center [679, 2] width 187 height 16
drag, startPoint x: 767, startPoint y: 197, endPoint x: 848, endPoint y: 200, distance: 81.4
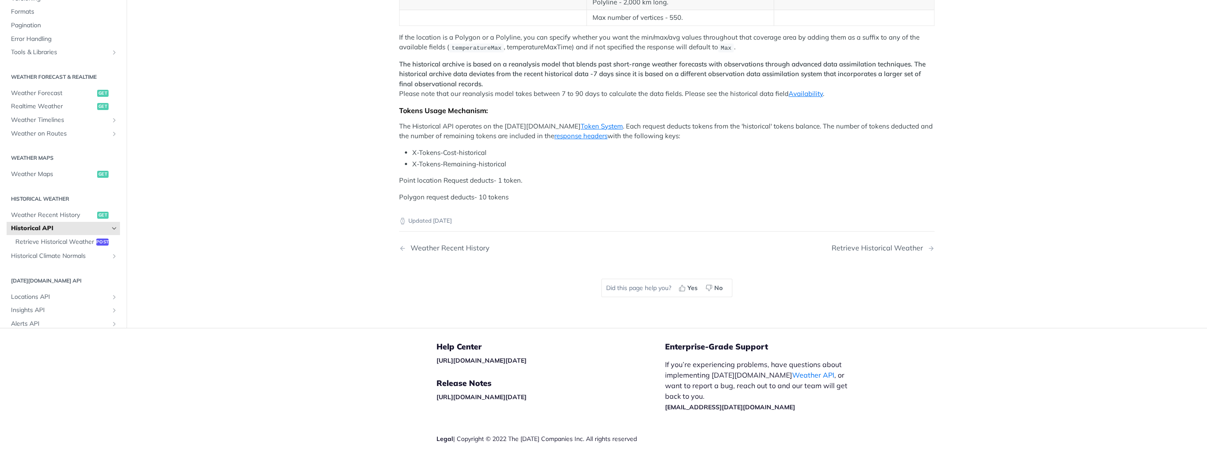
drag, startPoint x: 848, startPoint y: 200, endPoint x: 814, endPoint y: 195, distance: 34.2
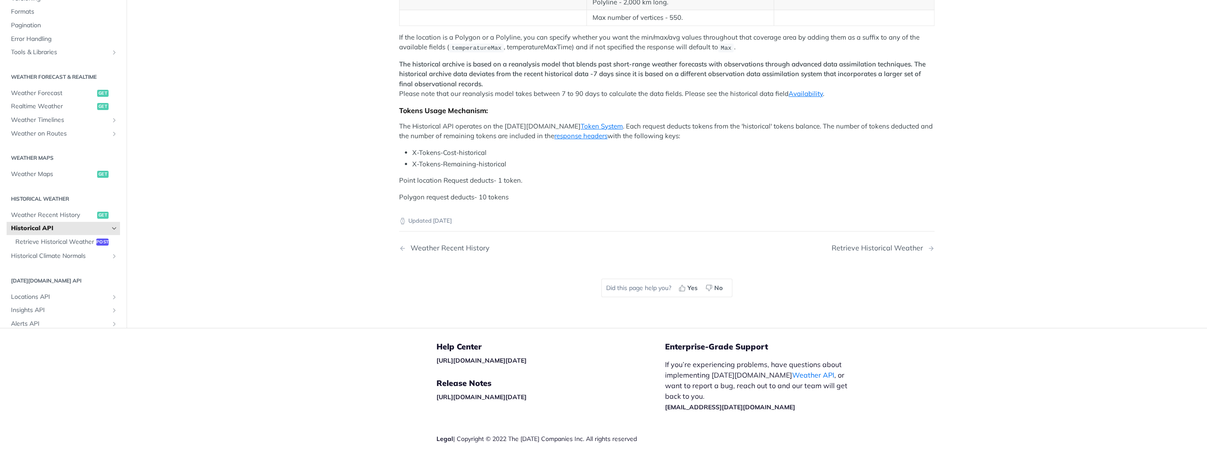
drag, startPoint x: 814, startPoint y: 195, endPoint x: 802, endPoint y: 223, distance: 30.7
click at [802, 26] on td at bounding box center [854, 18] width 160 height 16
drag, startPoint x: 773, startPoint y: 197, endPoint x: 855, endPoint y: 197, distance: 81.3
drag, startPoint x: 855, startPoint y: 197, endPoint x: 835, endPoint y: 216, distance: 27.4
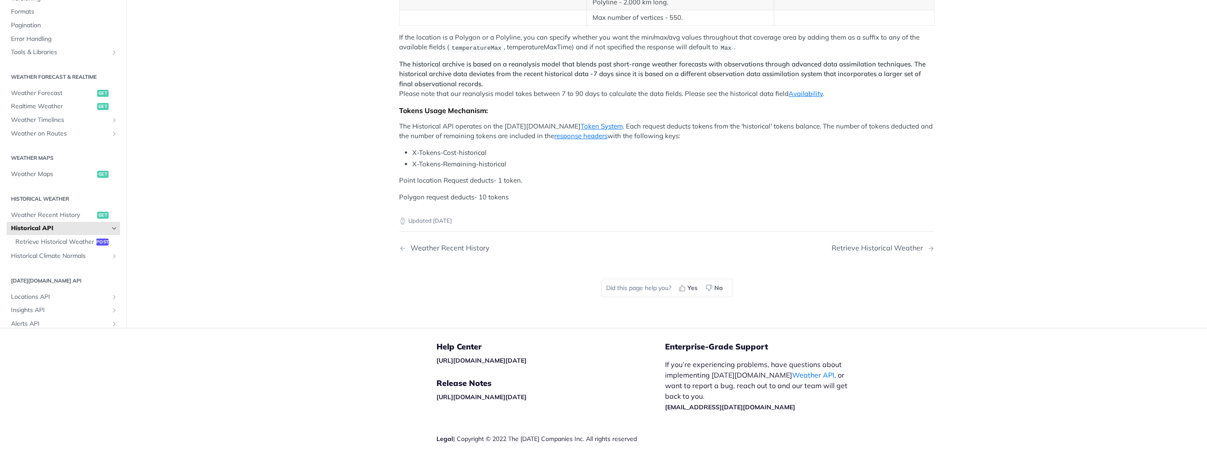
click at [835, 10] on td at bounding box center [854, 2] width 160 height 16
drag, startPoint x: 385, startPoint y: 195, endPoint x: 571, endPoint y: 193, distance: 186.0
click at [571, 193] on article "Historical API Tomorrow.io's Historical Weather API allows you to query weather…" at bounding box center [667, 82] width 563 height 492
drag, startPoint x: 571, startPoint y: 193, endPoint x: 545, endPoint y: 196, distance: 26.1
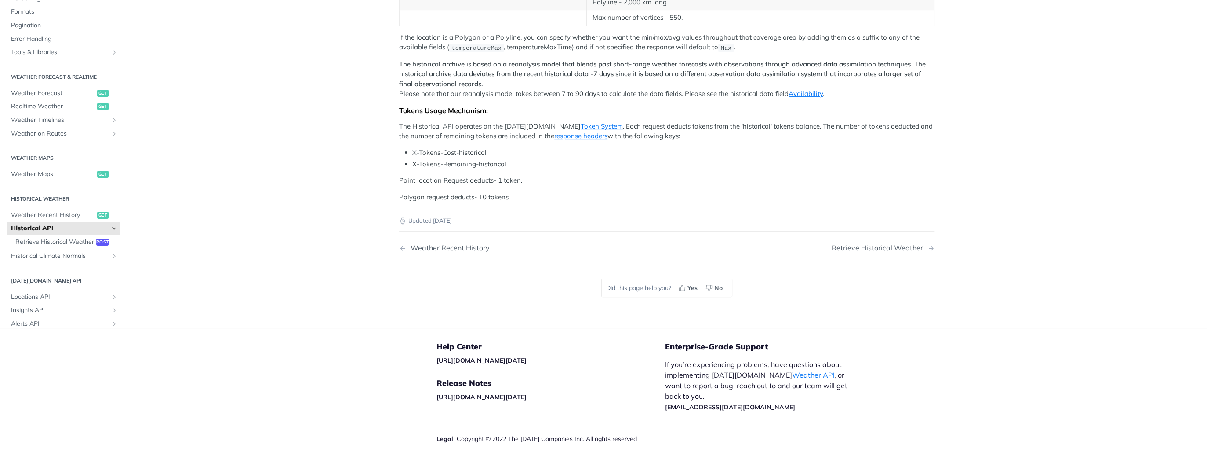
drag, startPoint x: 545, startPoint y: 196, endPoint x: 528, endPoint y: 206, distance: 20.3
drag, startPoint x: 401, startPoint y: 176, endPoint x: 563, endPoint y: 191, distance: 162.5
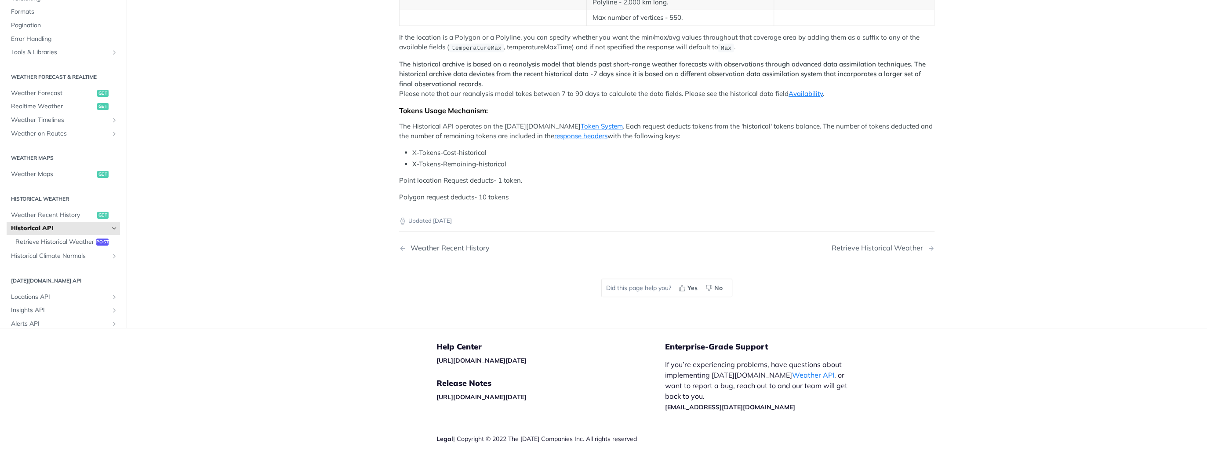
drag, startPoint x: 563, startPoint y: 191, endPoint x: 499, endPoint y: 213, distance: 67.8
click at [499, 10] on td at bounding box center [493, 2] width 187 height 16
click at [374, 230] on main "JUMP TO CTRL-/ Fundamentals Tomorrow.io APIs Weather Data Layers Core Probabili…" at bounding box center [603, 82] width 1207 height 492
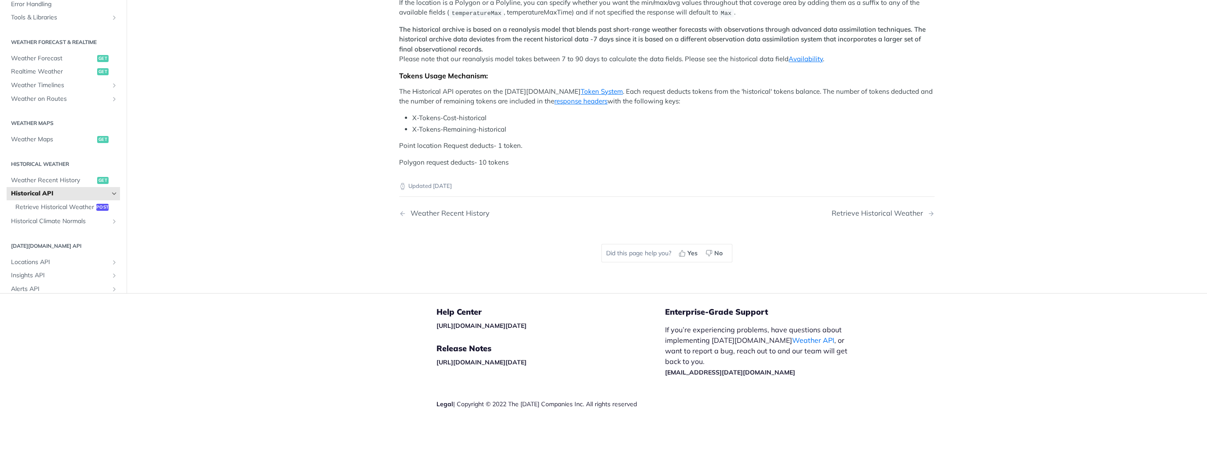
scroll to position [317, 0]
drag, startPoint x: 396, startPoint y: 205, endPoint x: 666, endPoint y: 204, distance: 270.8
click at [666, 204] on article "Historical API Tomorrow.io's Historical Weather API allows you to query weather…" at bounding box center [667, 47] width 563 height 492
drag, startPoint x: 666, startPoint y: 204, endPoint x: 649, endPoint y: 237, distance: 37.0
click at [649, 106] on p "The Historical API operates on the Tomorrow.io Token System . Each request dedu…" at bounding box center [666, 97] width 535 height 20
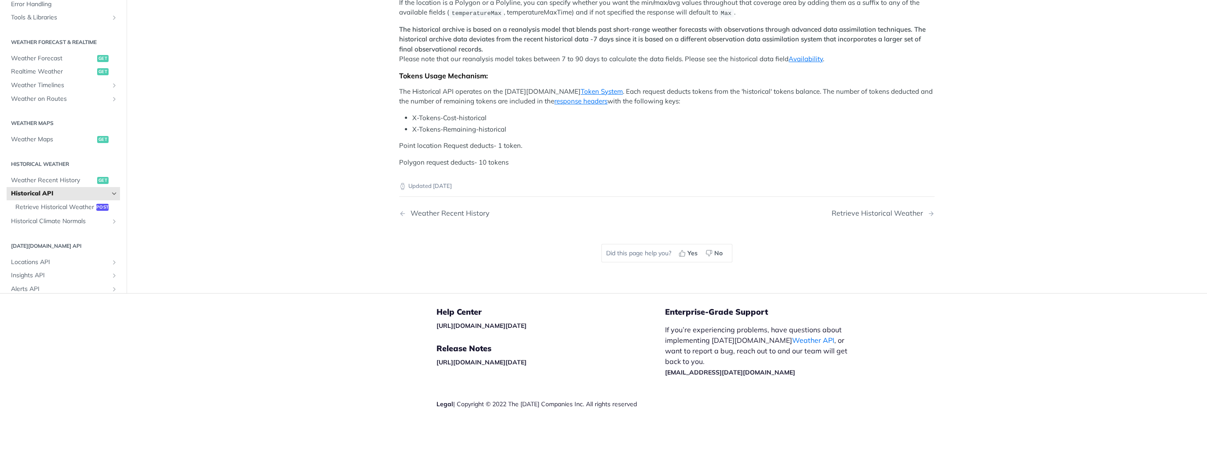
drag, startPoint x: 649, startPoint y: 230, endPoint x: 655, endPoint y: 243, distance: 14.6
click at [655, 106] on p "The Historical API operates on the Tomorrow.io Token System . Each request dedu…" at bounding box center [666, 97] width 535 height 20
drag
click at [521, 151] on p "Point location Request deducts- 1 token." at bounding box center [666, 146] width 535 height 10
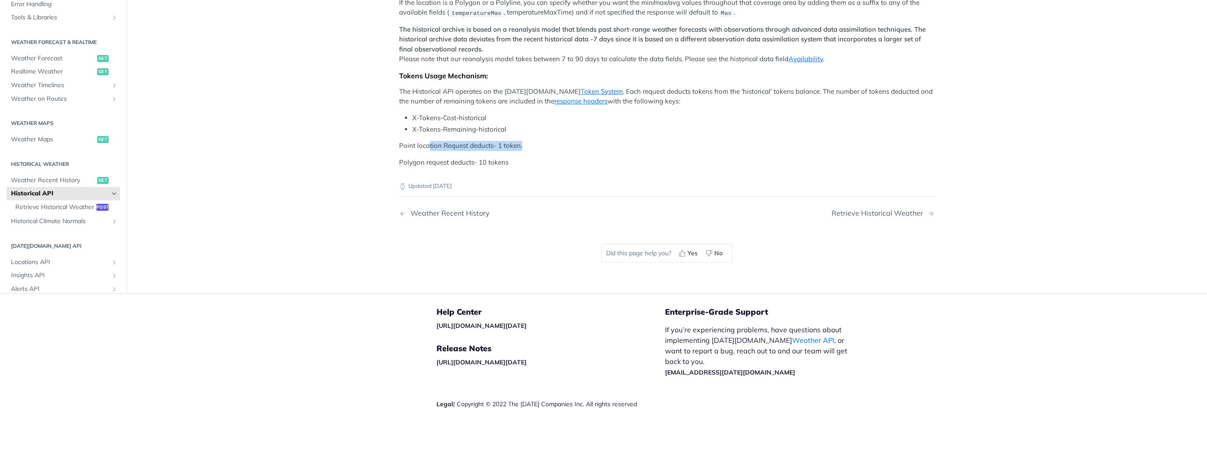
click at [499, 151] on p "Point location Request deducts- 1 token." at bounding box center [666, 146] width 535 height 10
click at [498, 151] on p "Point location Request deducts- 1 token." at bounding box center [666, 146] width 535 height 10
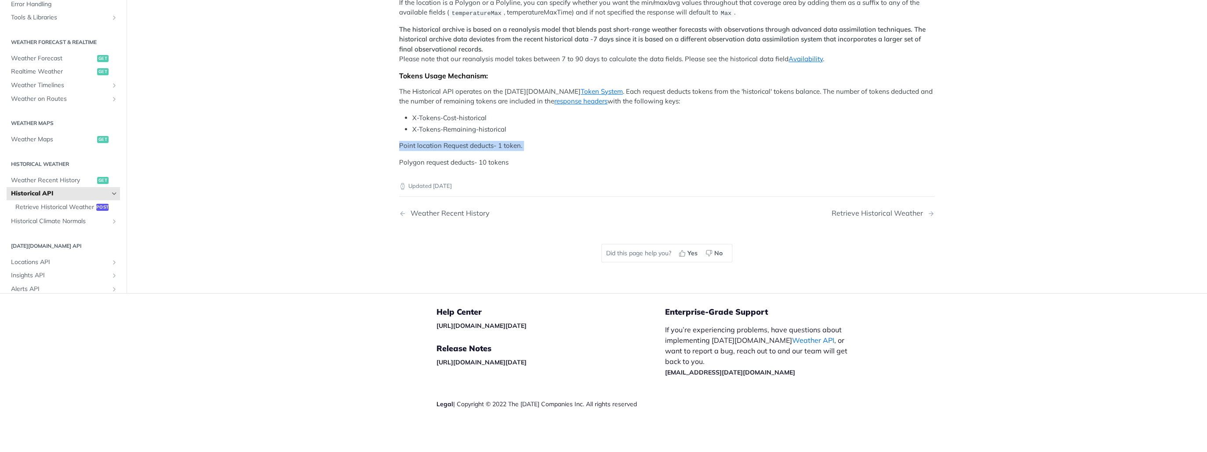
click at [461, 151] on p "Point location Request deducts- 1 token." at bounding box center [666, 146] width 535 height 10
click at [399, 135] on ul "X-Tokens-Cost-historical X-Tokens-Remaining-historical" at bounding box center [666, 124] width 535 height 22
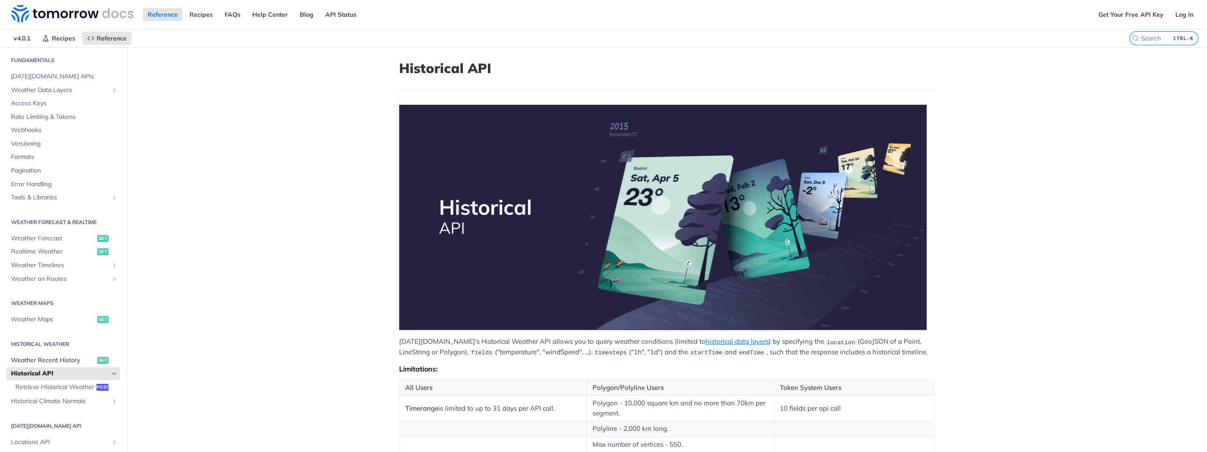
scroll to position [106, 0]
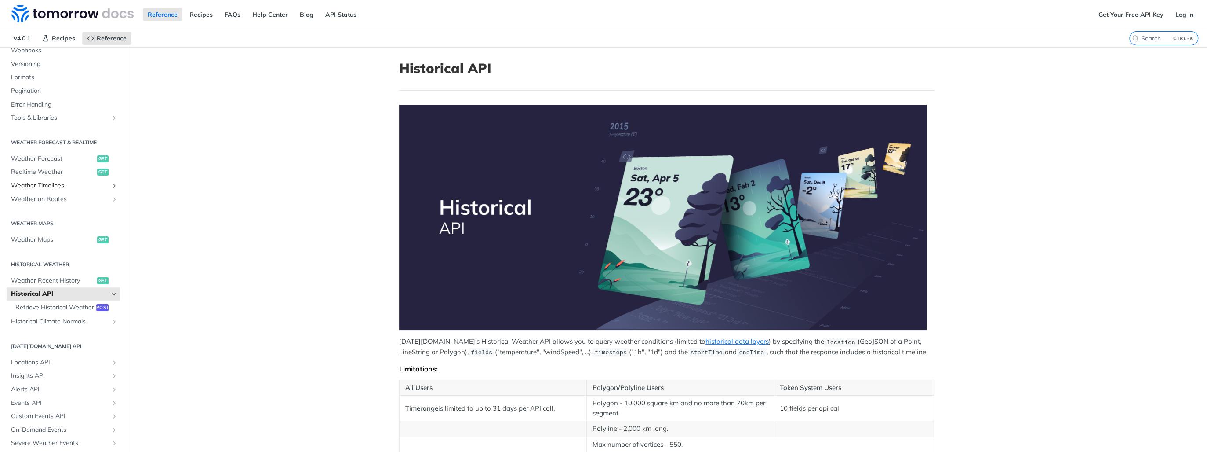
click at [39, 186] on span "Weather Timelines" at bounding box center [60, 185] width 98 height 9
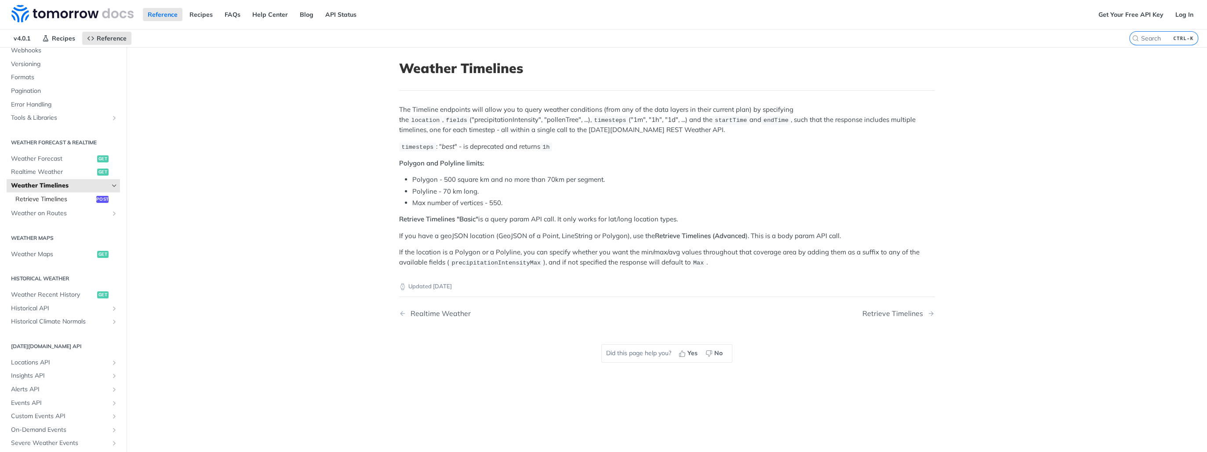
drag, startPoint x: 51, startPoint y: 202, endPoint x: 34, endPoint y: 200, distance: 16.9
click at [34, 200] on span "Retrieve Timelines" at bounding box center [54, 199] width 79 height 9
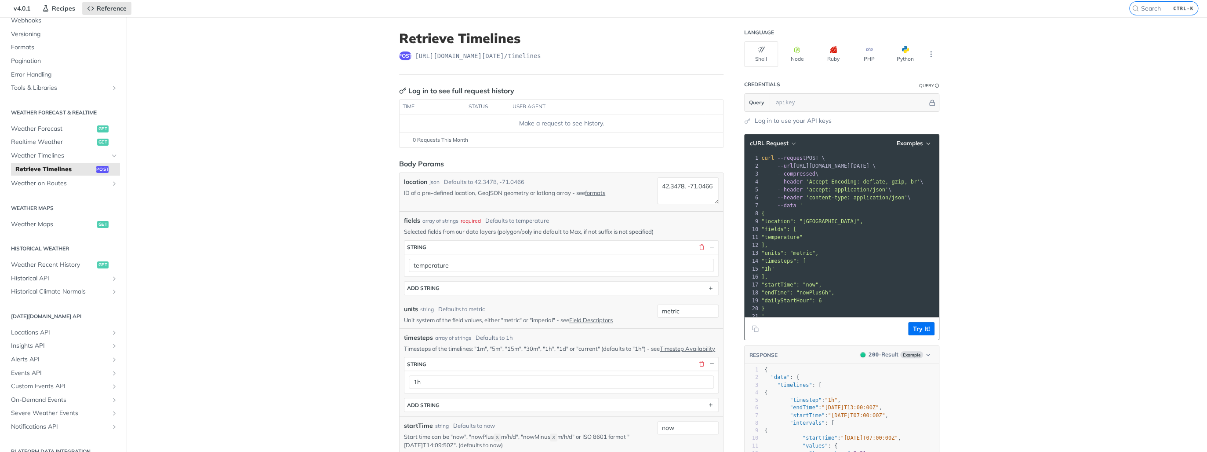
scroll to position [35, 0]
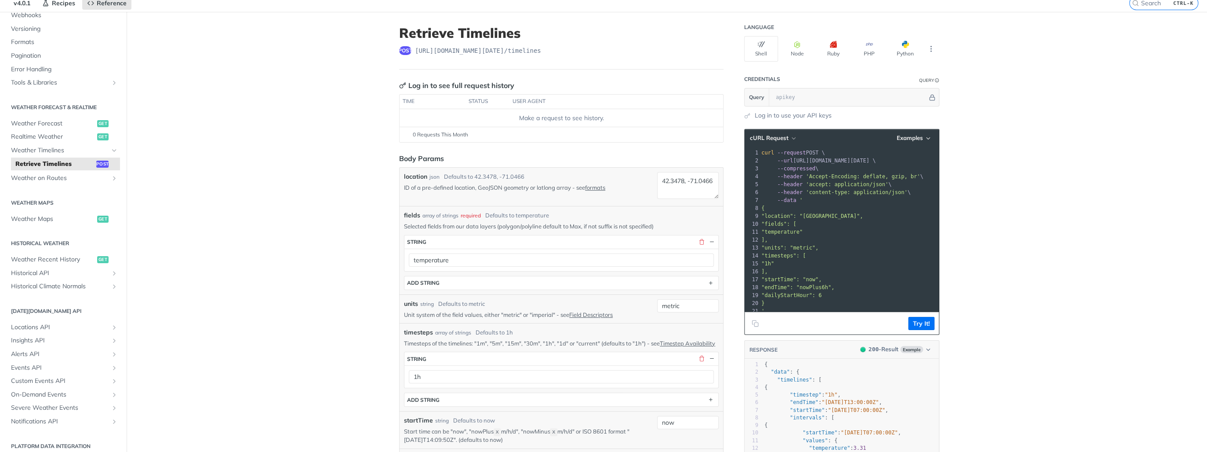
drag, startPoint x: 763, startPoint y: 256, endPoint x: 783, endPoint y: 272, distance: 25.3
click at [783, 272] on div "1 curl --request POST \ 2 --url https://api.tomorrow.io/v4/timelines \ 3 --comp…" at bounding box center [852, 232] width 185 height 166
click at [782, 283] on pre ""endTime": "nowPlus6h"," at bounding box center [852, 287] width 185 height 8
drag, startPoint x: 767, startPoint y: 280, endPoint x: 838, endPoint y: 297, distance: 73.3
click at [838, 297] on div "1 curl --request POST \ 2 --url https://api.tomorrow.io/v4/timelines \ 3 --comp…" at bounding box center [852, 232] width 185 height 166
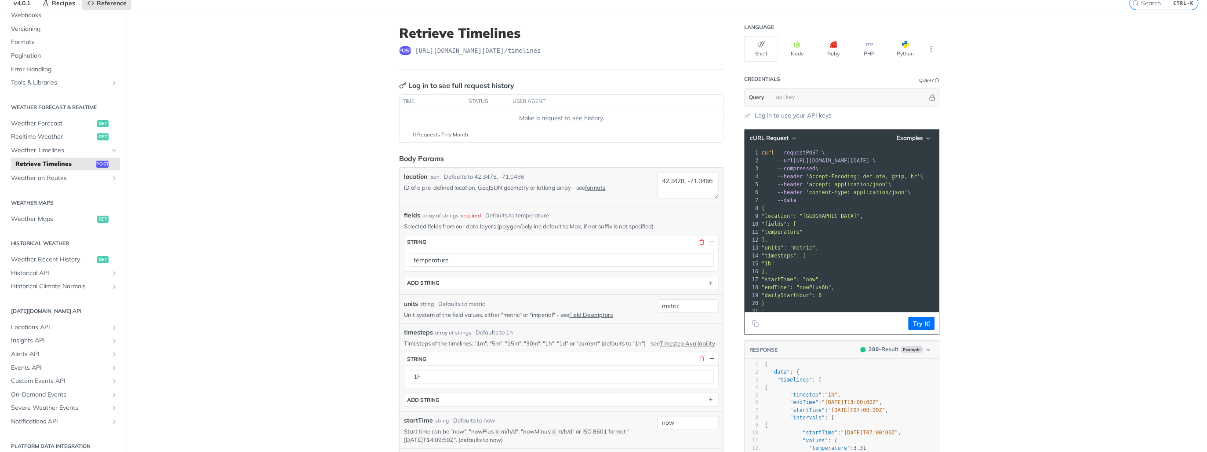
click at [818, 301] on pre "}" at bounding box center [852, 303] width 185 height 8
drag, startPoint x: 798, startPoint y: 299, endPoint x: 793, endPoint y: 272, distance: 27.7
click at [793, 272] on div "1 curl --request POST \ 2 --url https://api.tomorrow.io/v4/timelines \ 3 --comp…" at bounding box center [852, 232] width 185 height 166
click at [829, 305] on pre "}" at bounding box center [852, 303] width 185 height 8
drag, startPoint x: 783, startPoint y: 299, endPoint x: 761, endPoint y: 274, distance: 33.3
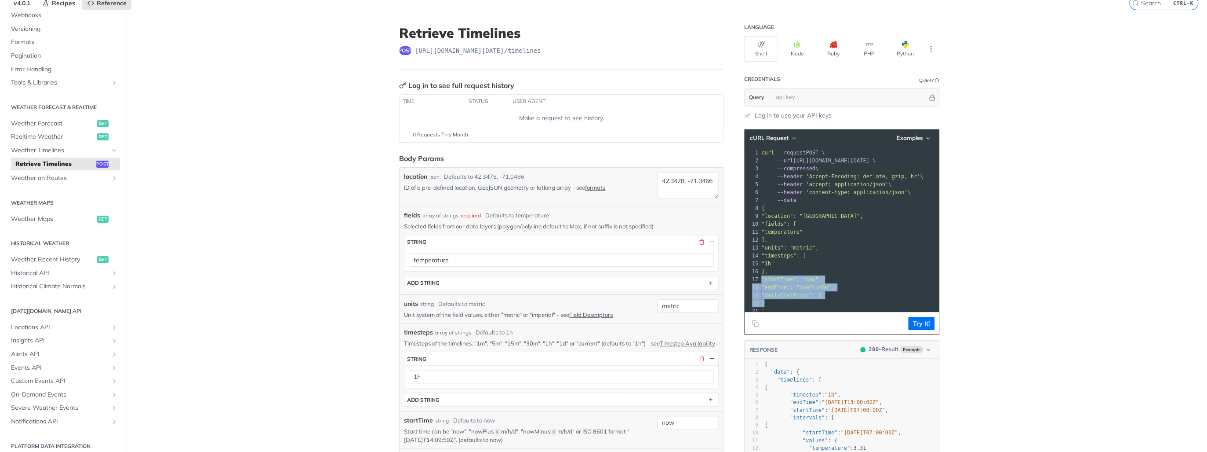
click at [761, 274] on div "1 curl --request POST \ 2 --url https://api.tomorrow.io/v4/timelines \ 3 --comp…" at bounding box center [852, 232] width 185 height 166
click at [785, 293] on span ""dailyStartHour": 6" at bounding box center [791, 295] width 60 height 6
drag, startPoint x: 787, startPoint y: 299, endPoint x: 771, endPoint y: 279, distance: 25.0
click at [771, 279] on div "1 curl --request POST \ 2 --url https://api.tomorrow.io/v4/timelines \ 3 --comp…" at bounding box center [852, 232] width 185 height 166
click at [819, 295] on span ""dailyStartHour": 6" at bounding box center [791, 295] width 60 height 6
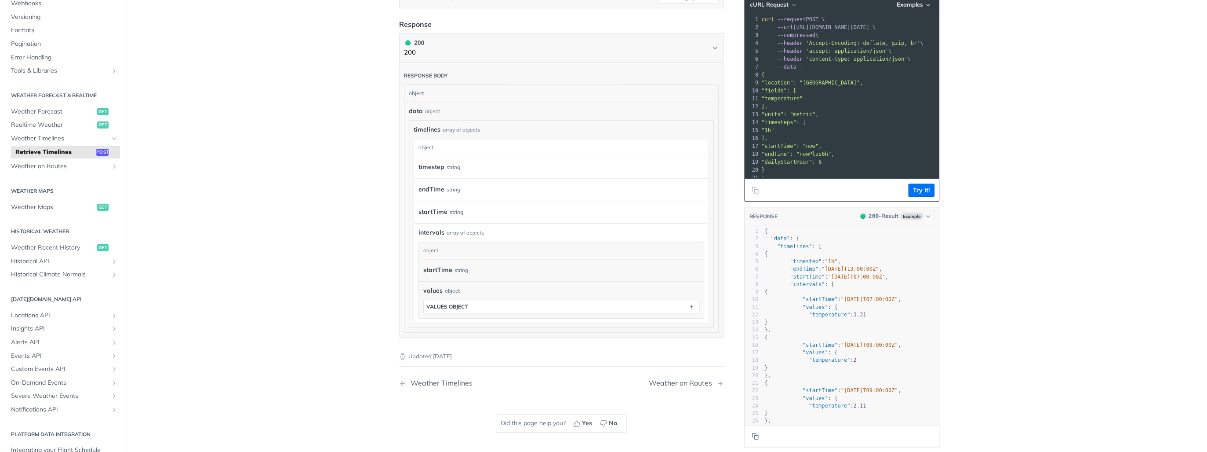
scroll to position [703, 0]
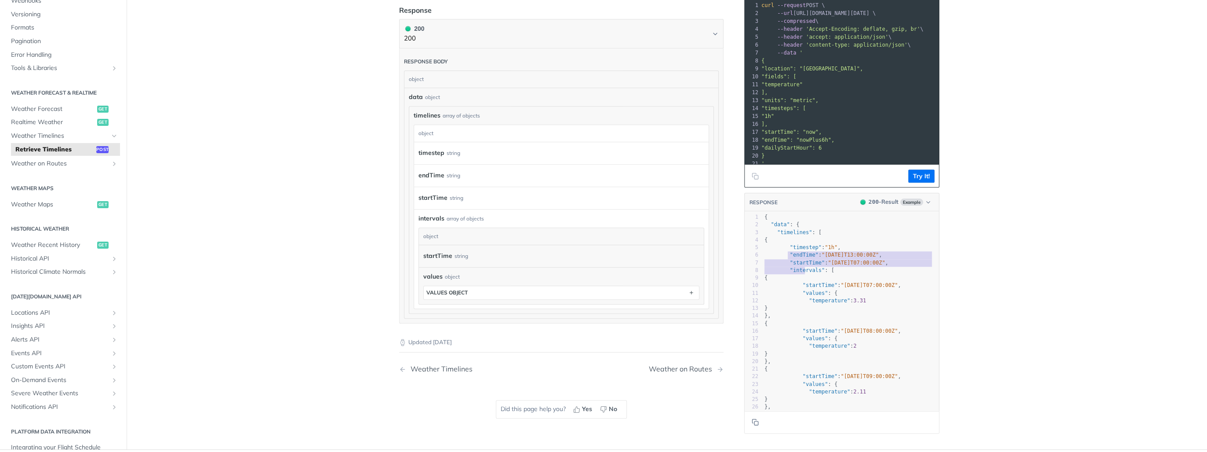
type textarea ""endTime": "2023-11-09T13:00:00Z", "start"
drag, startPoint x: 784, startPoint y: 253, endPoint x: 804, endPoint y: 266, distance: 22.9
click at [804, 266] on div "1 { 2 "data" : { 3 "timelines" : [ 4 { 5 "timestep" : "1h" , 6 "endTime" : "202…" at bounding box center [851, 346] width 176 height 266
click at [799, 265] on span ""startTime"" at bounding box center [807, 262] width 35 height 6
type textarea "startTime"
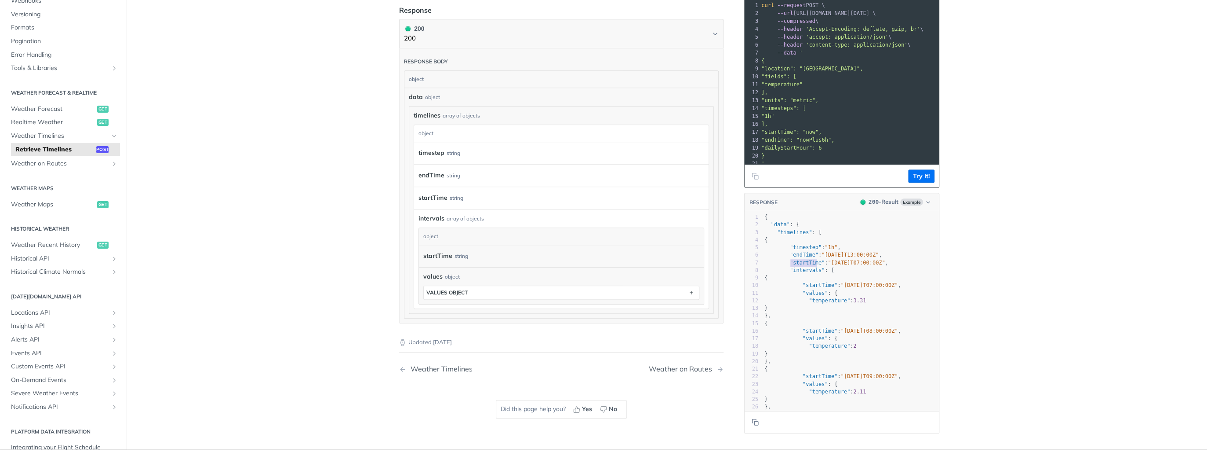
click at [799, 265] on span ""startTime"" at bounding box center [807, 262] width 35 height 6
click at [800, 281] on pre "{" at bounding box center [851, 277] width 176 height 7
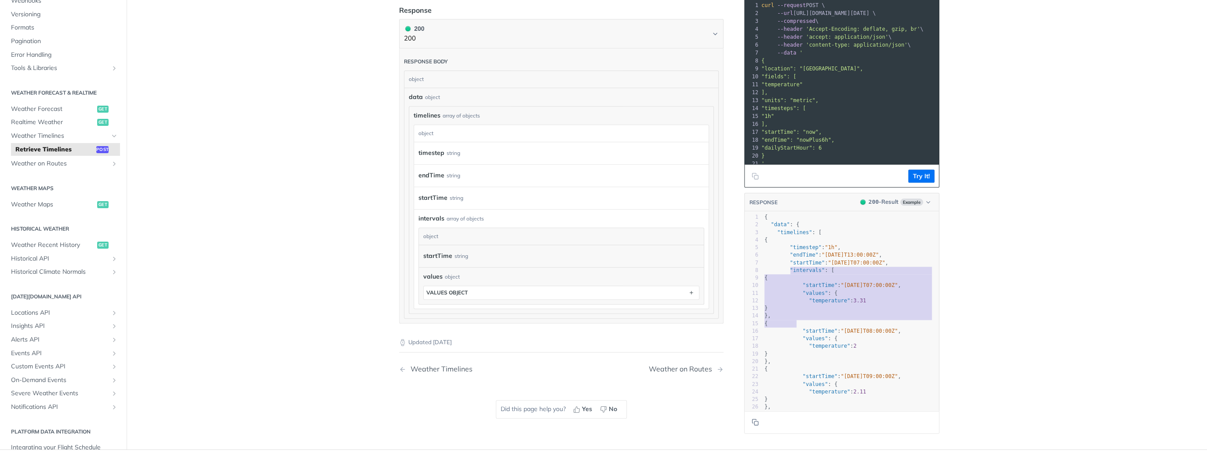
type textarea "intervals": [ { "startTime": "2023-11-09T07:00:00Z", "values": { "temperature":…"
drag, startPoint x: 787, startPoint y: 269, endPoint x: 798, endPoint y: 366, distance: 96.9
click at [798, 355] on div "1 { 2 "data" : { 3 "timelines" : [ 4 { 5 "timestep" : "1h" , 6 "endTime" : "202…" at bounding box center [851, 346] width 176 height 266
click at [798, 371] on pre "{" at bounding box center [851, 368] width 176 height 7
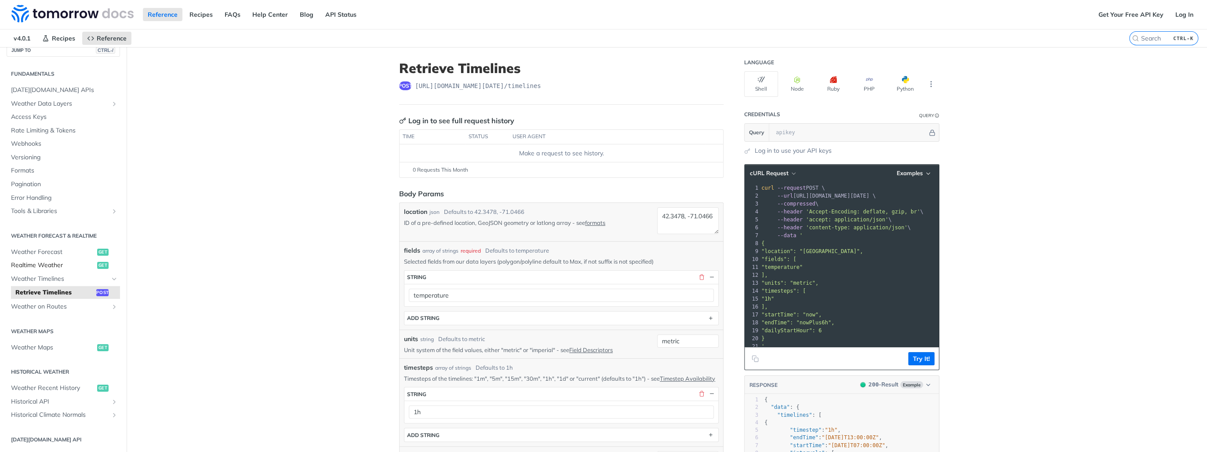
scroll to position [0, 0]
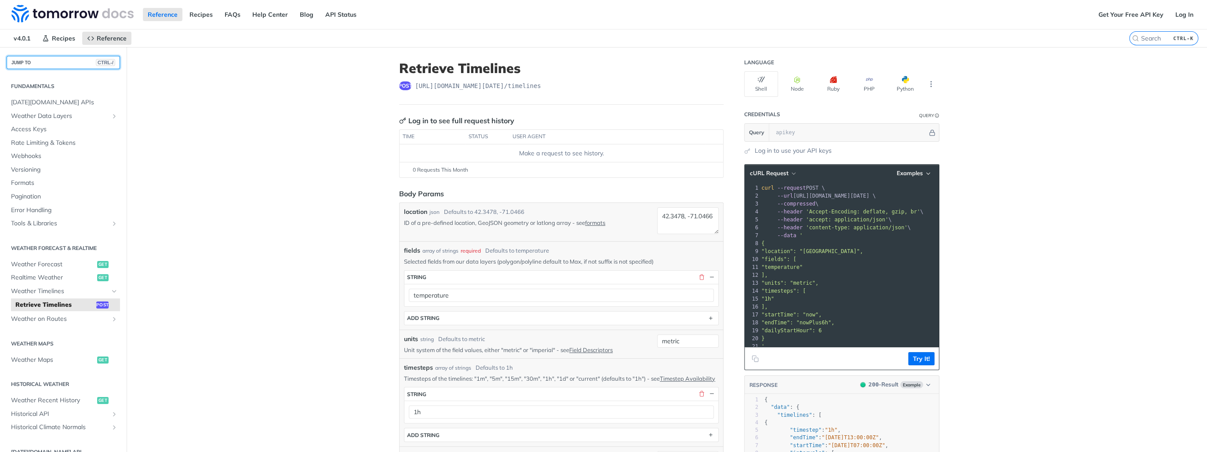
click at [62, 59] on button "JUMP TO CTRL-/" at bounding box center [63, 62] width 113 height 13
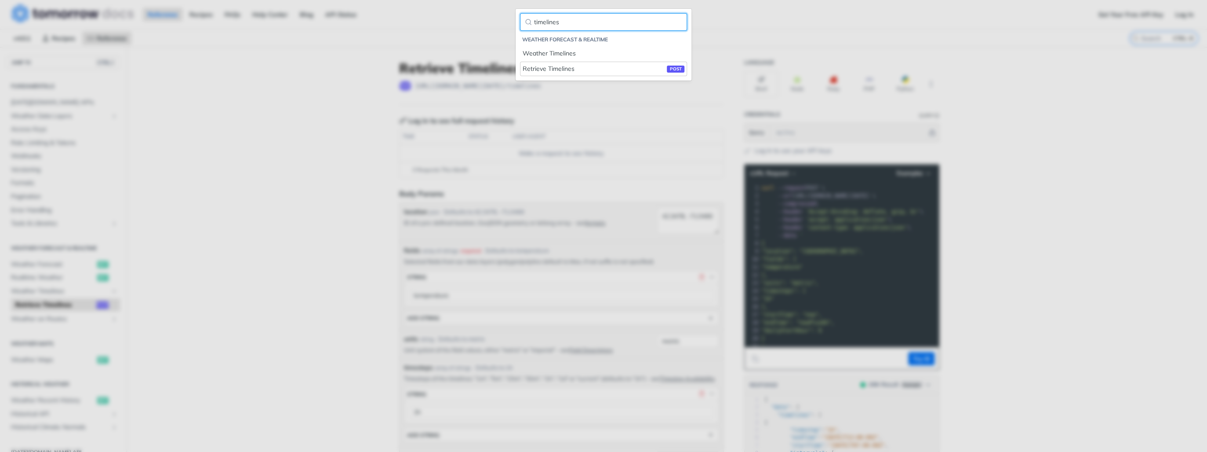
type input "timelines"
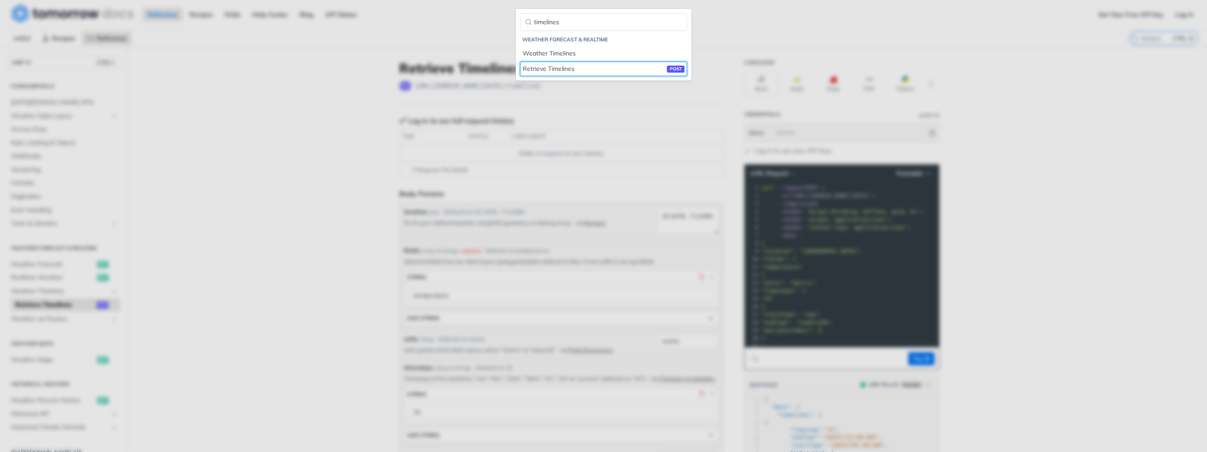
click at [558, 64] on div "Retrieve Timelines post" at bounding box center [604, 68] width 162 height 9
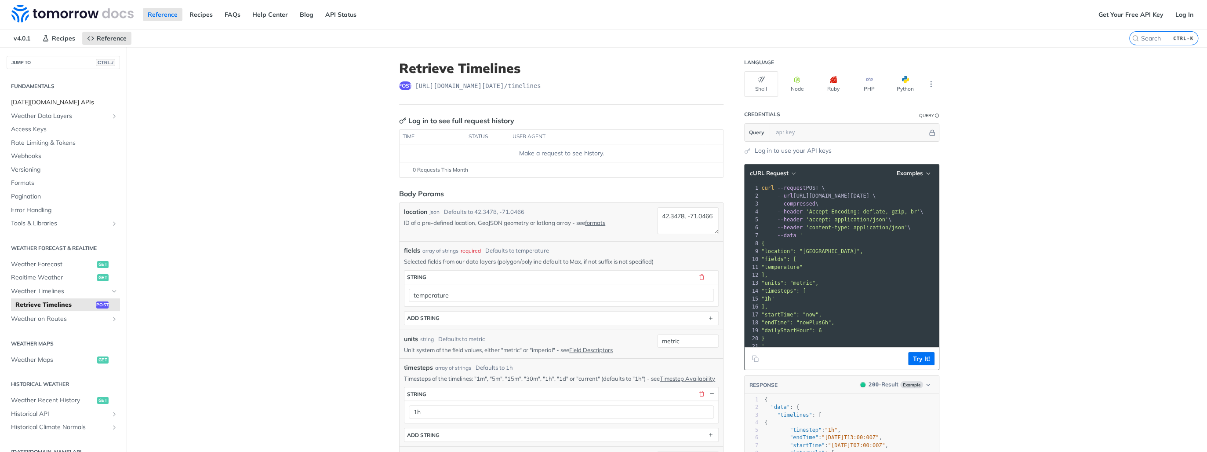
click at [44, 104] on span "[DATE][DOMAIN_NAME] APIs" at bounding box center [64, 102] width 107 height 9
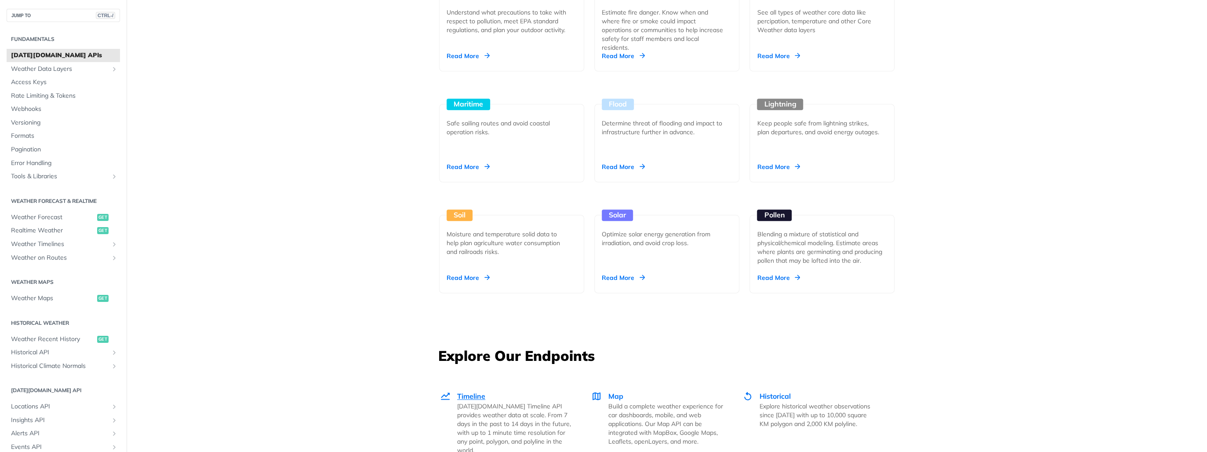
scroll to position [1125, 0]
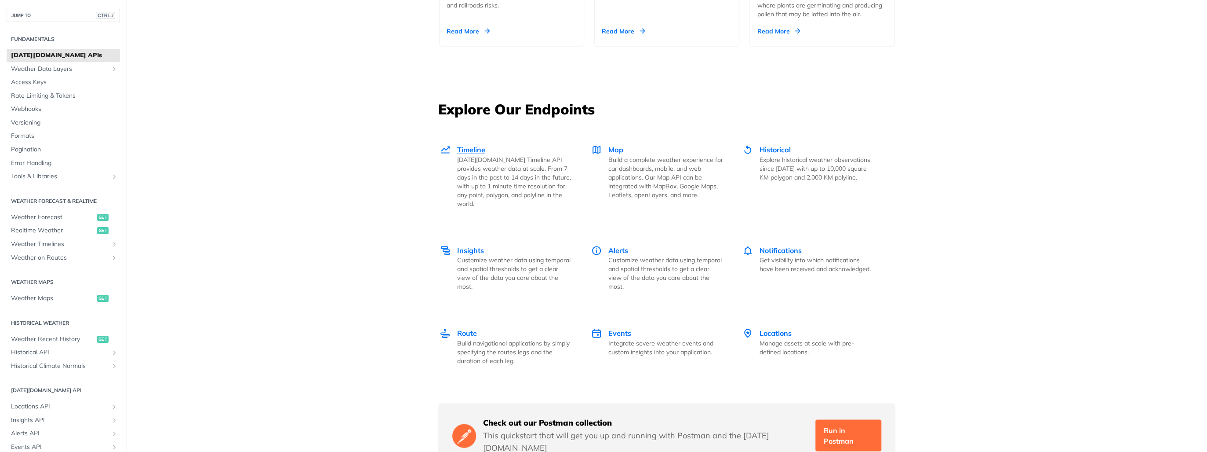
click at [471, 150] on span "Timeline" at bounding box center [471, 149] width 28 height 9
click at [474, 157] on p "Tomorrow.io Timeline API provides weather data at scale. From 7 days in the pas…" at bounding box center [514, 181] width 115 height 53
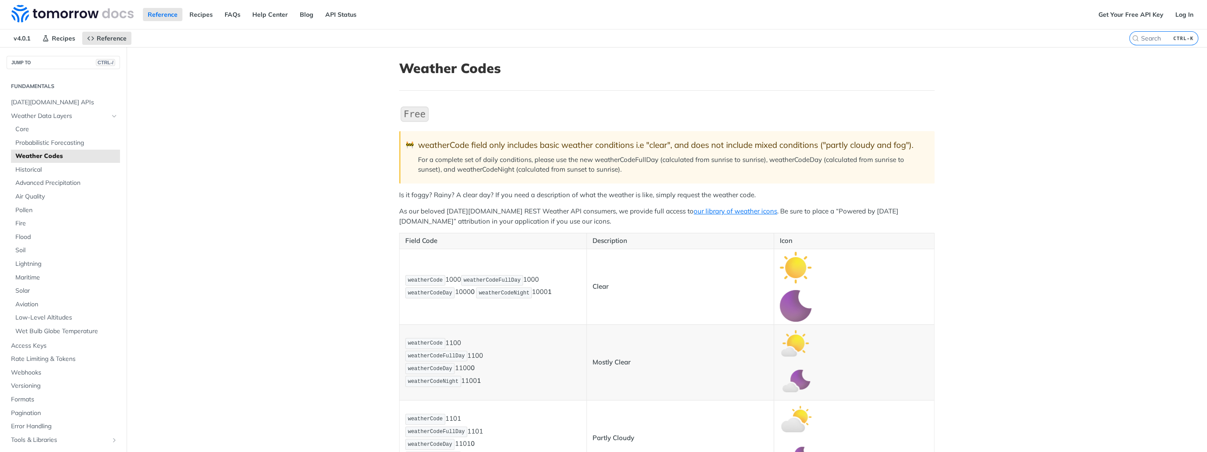
scroll to position [176, 0]
